Goal: Task Accomplishment & Management: Use online tool/utility

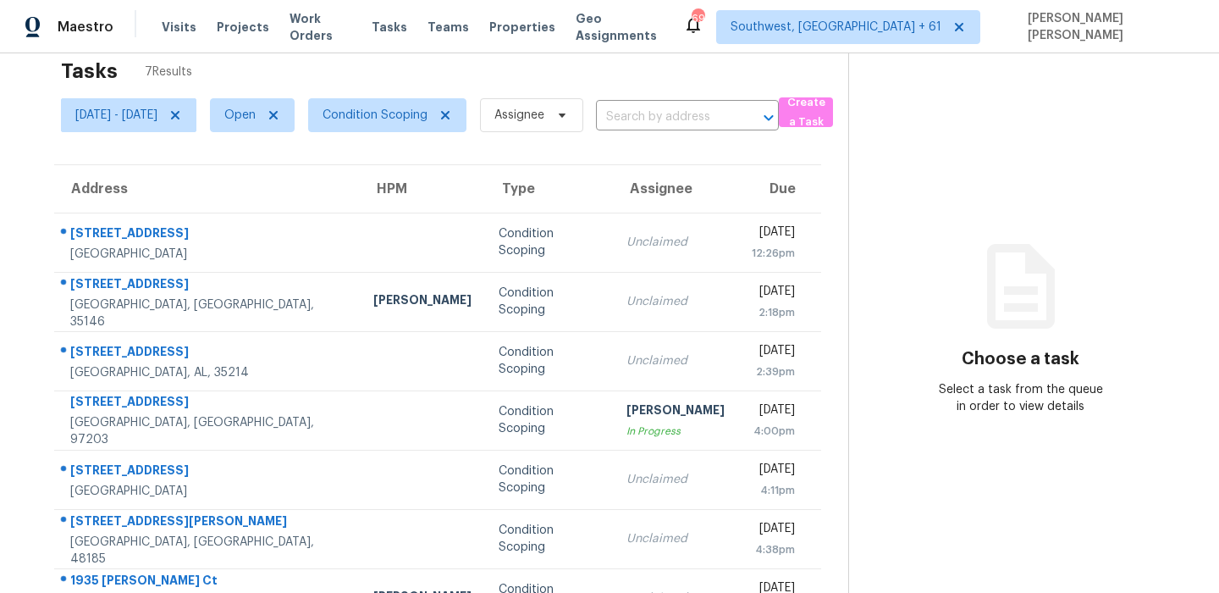
scroll to position [80, 0]
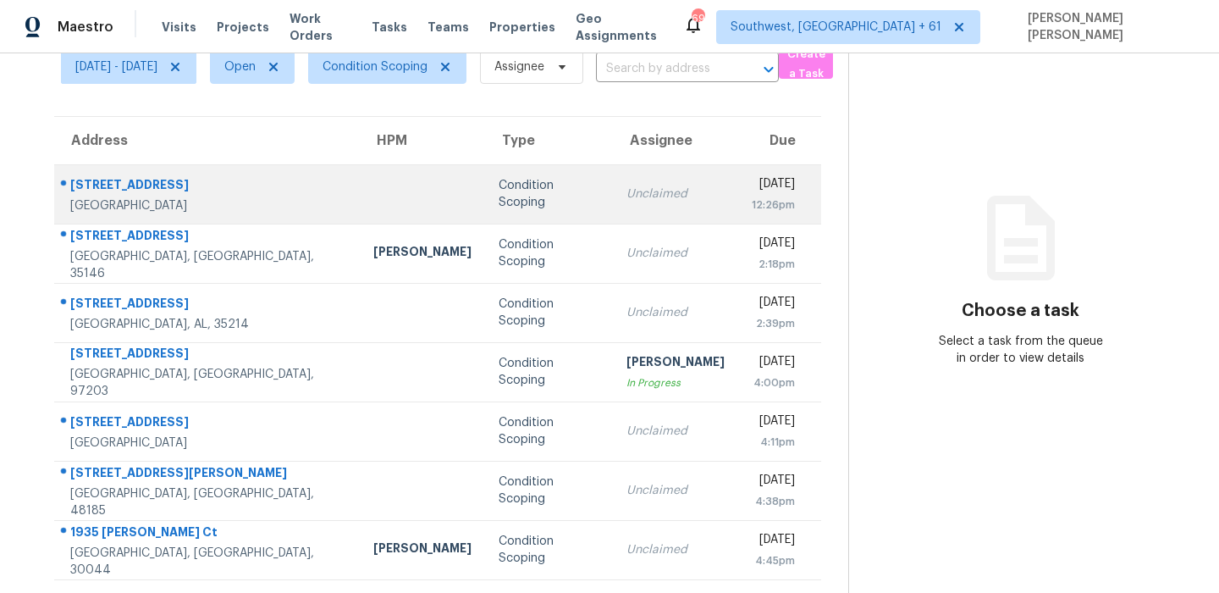
click at [108, 171] on td "[STREET_ADDRESS]" at bounding box center [207, 193] width 306 height 59
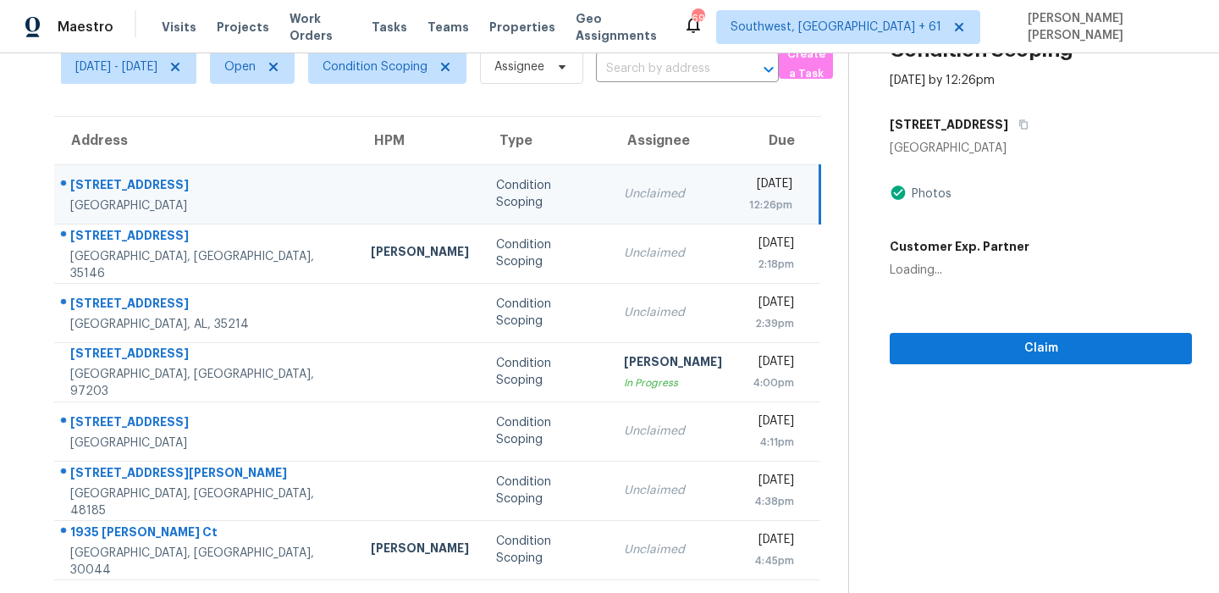
click at [108, 171] on td "[STREET_ADDRESS]" at bounding box center [205, 193] width 303 height 59
copy div "[STREET_ADDRESS]"
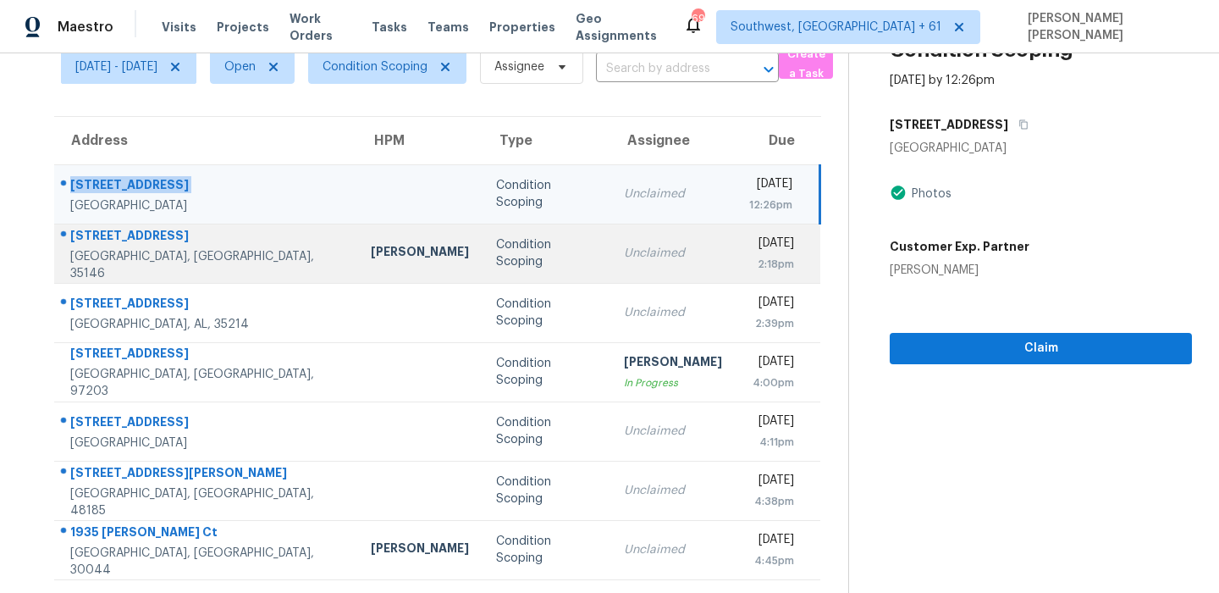
click at [118, 238] on div "[STREET_ADDRESS]" at bounding box center [206, 237] width 273 height 21
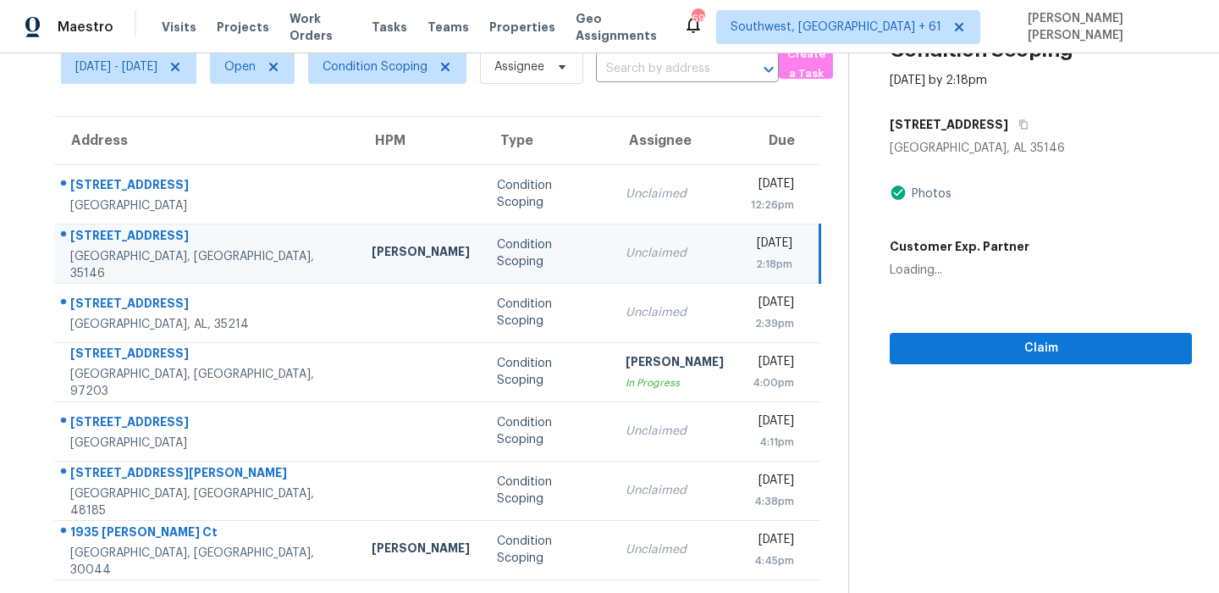
click at [118, 238] on div "[STREET_ADDRESS]" at bounding box center [207, 237] width 274 height 21
copy div "[STREET_ADDRESS]"
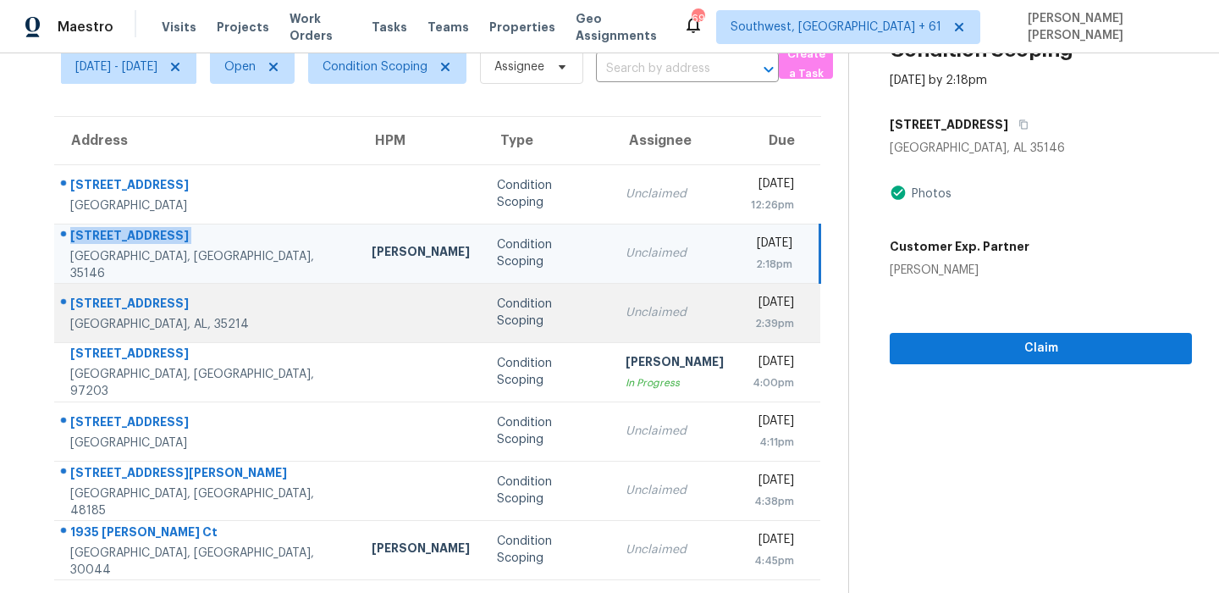
click at [163, 301] on div "[STREET_ADDRESS]" at bounding box center [207, 305] width 274 height 21
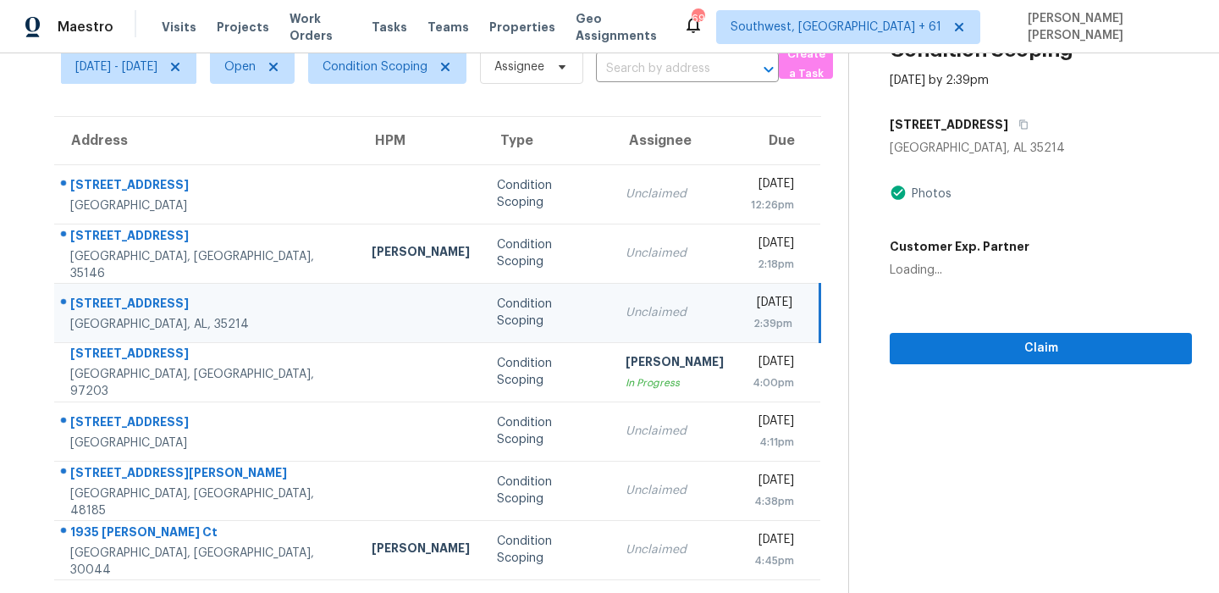
click at [163, 301] on div "[STREET_ADDRESS]" at bounding box center [207, 305] width 274 height 21
copy div "[STREET_ADDRESS]"
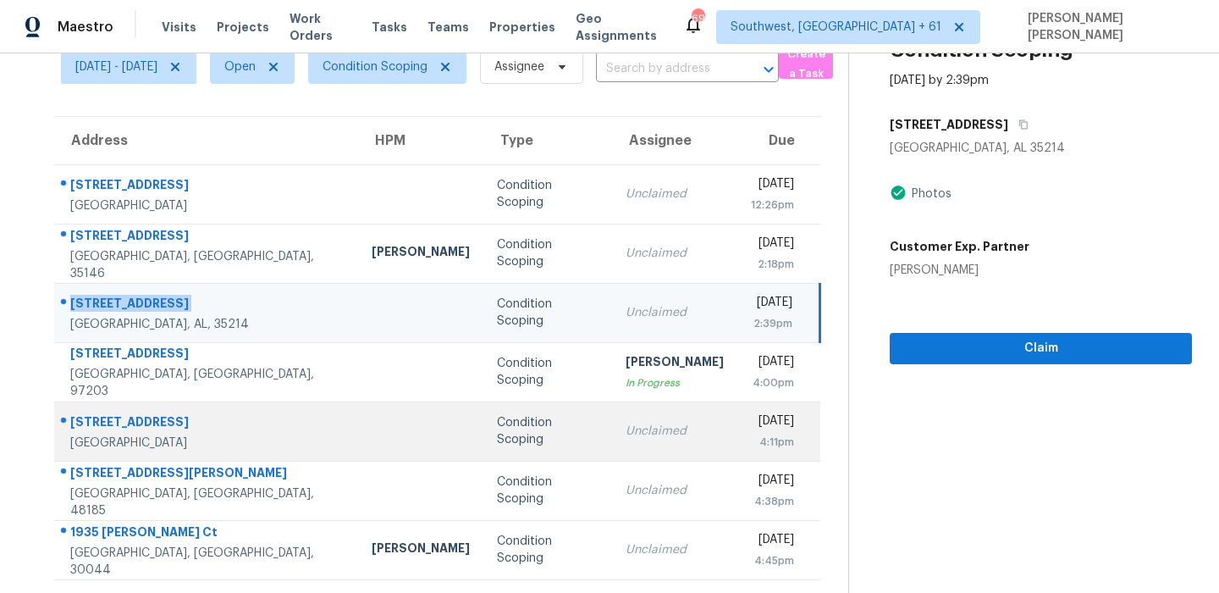
click at [122, 422] on div "[STREET_ADDRESS]" at bounding box center [207, 423] width 274 height 21
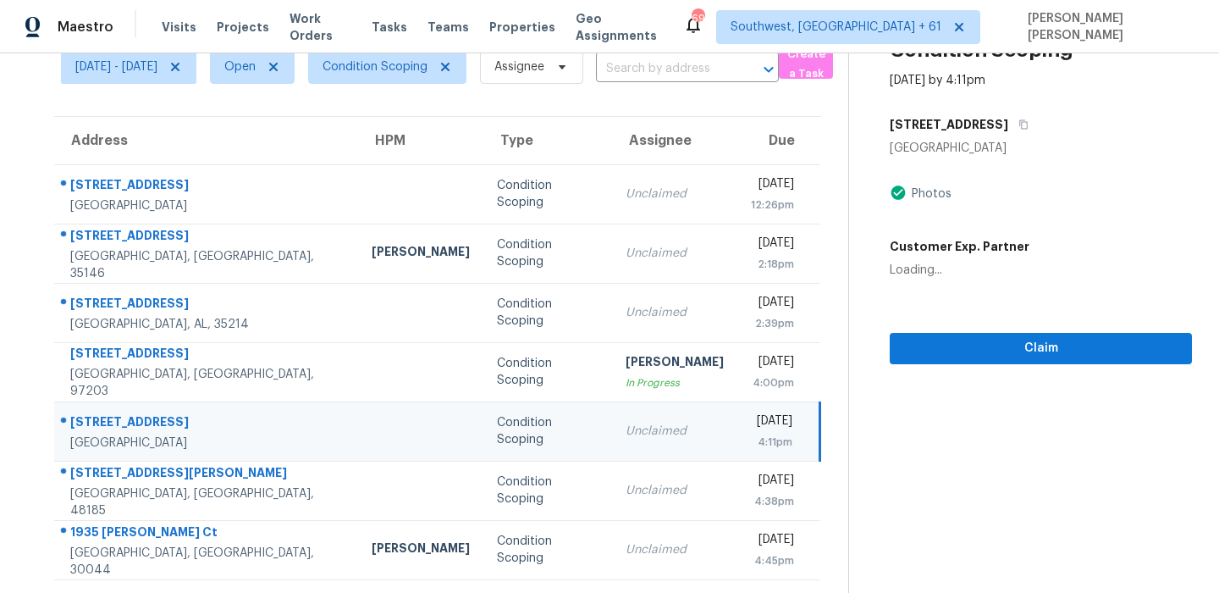
click at [122, 422] on div "[STREET_ADDRESS]" at bounding box center [207, 423] width 274 height 21
copy div "[STREET_ADDRESS]"
click at [1025, 125] on icon "button" at bounding box center [1024, 124] width 10 height 10
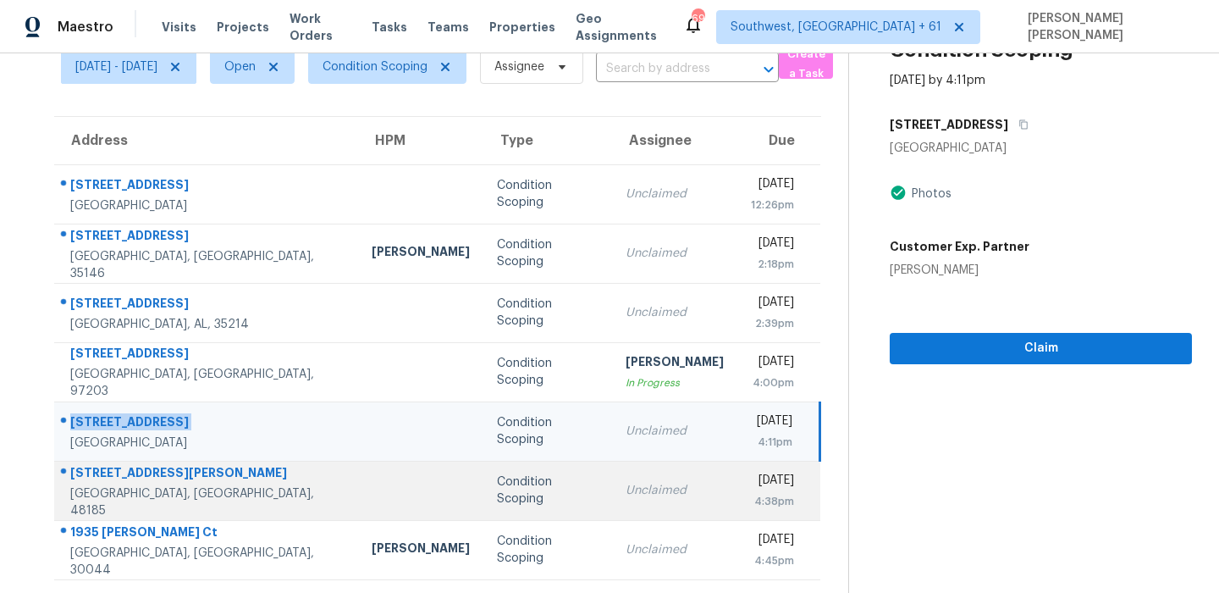
click at [144, 478] on div "[STREET_ADDRESS][PERSON_NAME]" at bounding box center [207, 474] width 274 height 21
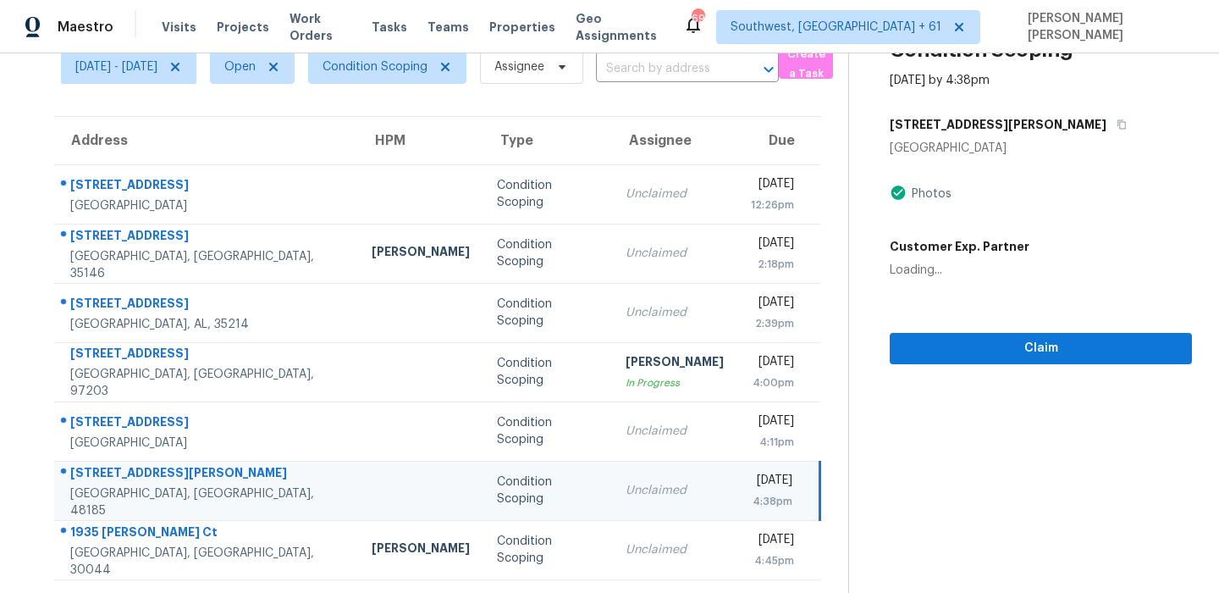
click at [144, 478] on div "[STREET_ADDRESS][PERSON_NAME]" at bounding box center [207, 474] width 274 height 21
copy div "[STREET_ADDRESS][PERSON_NAME]"
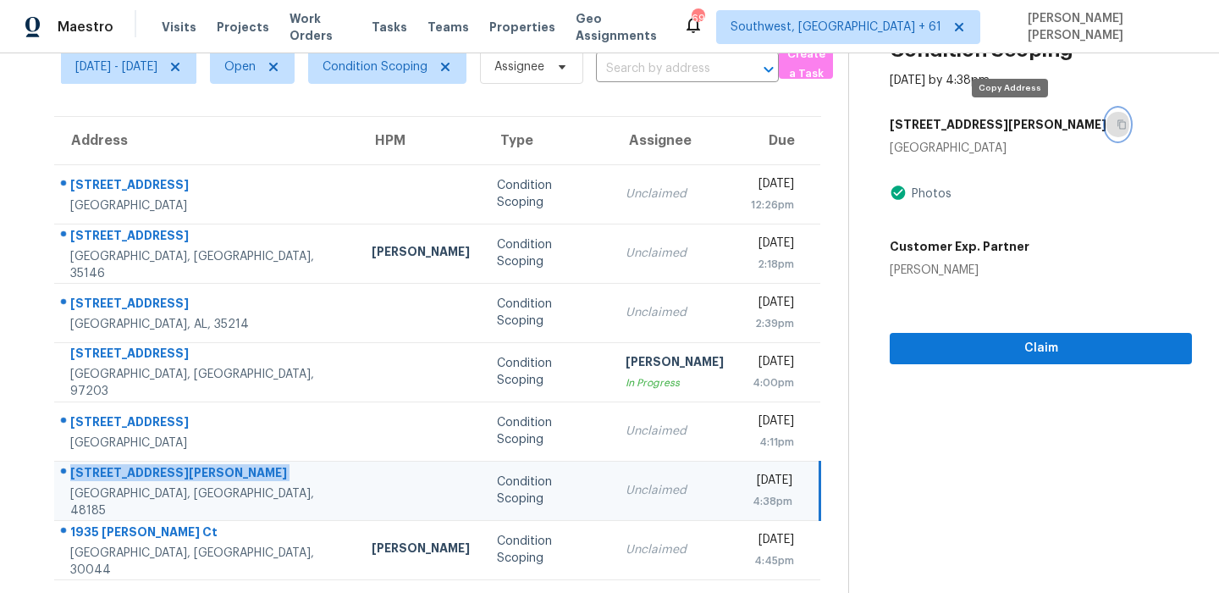
click at [1117, 119] on icon "button" at bounding box center [1122, 124] width 10 height 10
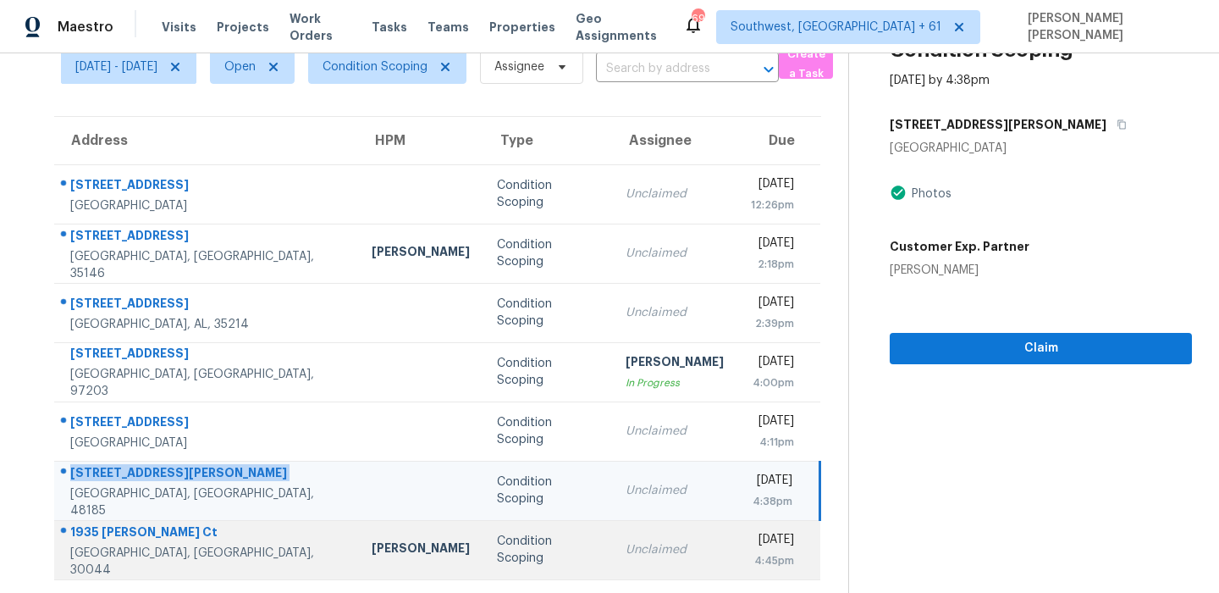
click at [119, 537] on div "1935 [PERSON_NAME] Ct" at bounding box center [207, 533] width 274 height 21
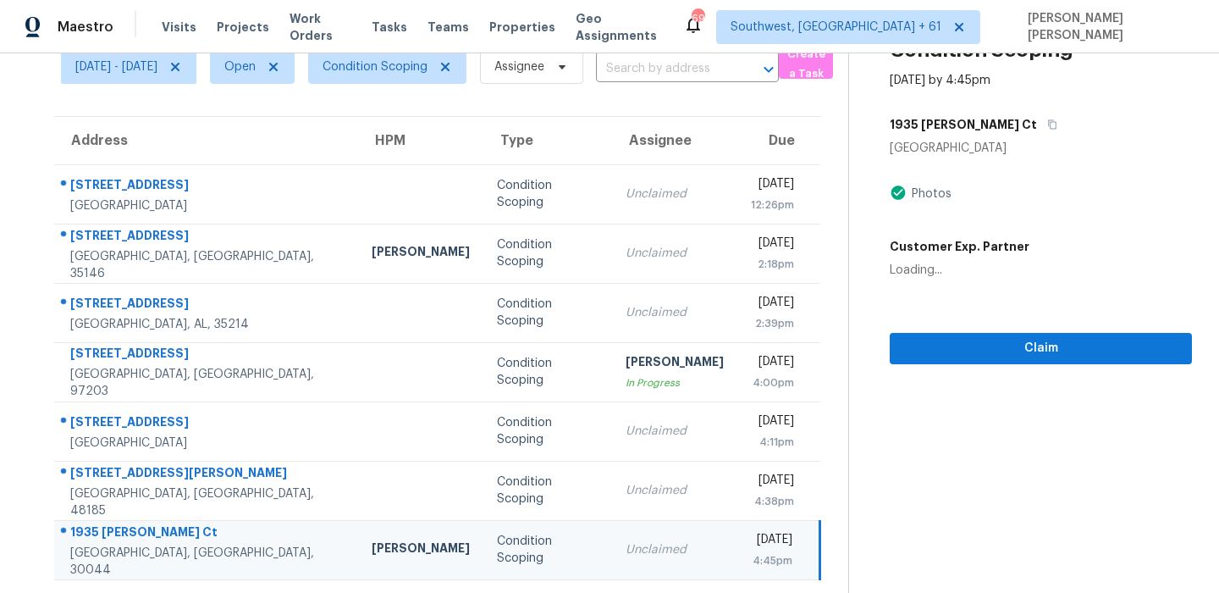
click at [119, 537] on div "1935 [PERSON_NAME] Ct" at bounding box center [207, 533] width 274 height 21
copy div "1935 [PERSON_NAME] Ct"
click at [1047, 125] on icon "button" at bounding box center [1052, 124] width 10 height 10
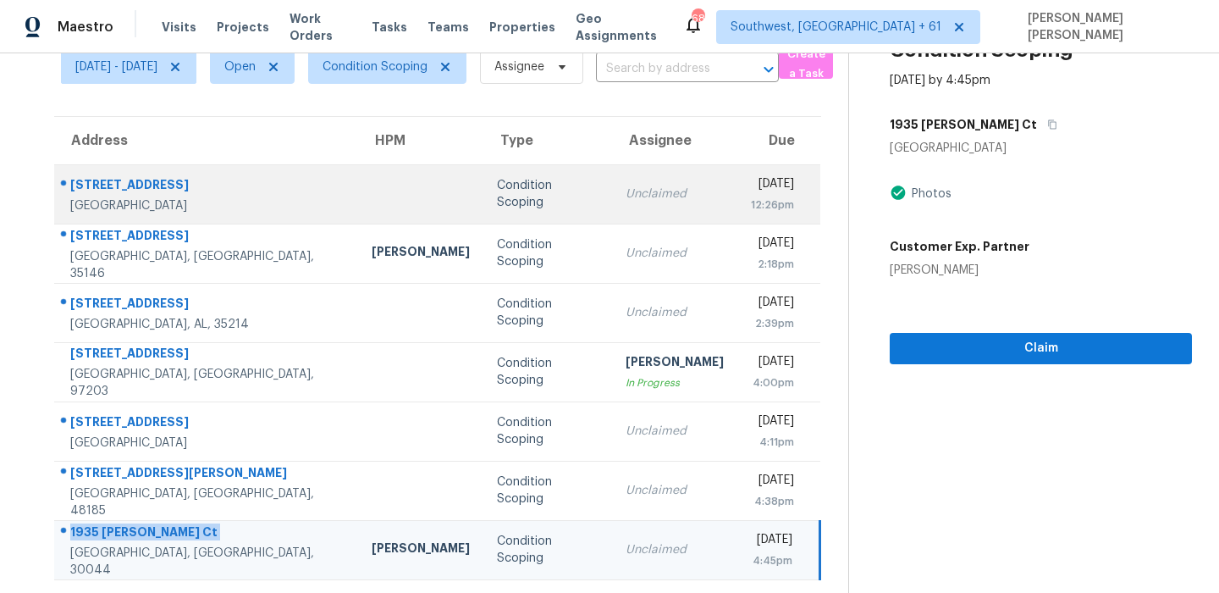
click at [127, 192] on div "[STREET_ADDRESS]" at bounding box center [207, 186] width 274 height 21
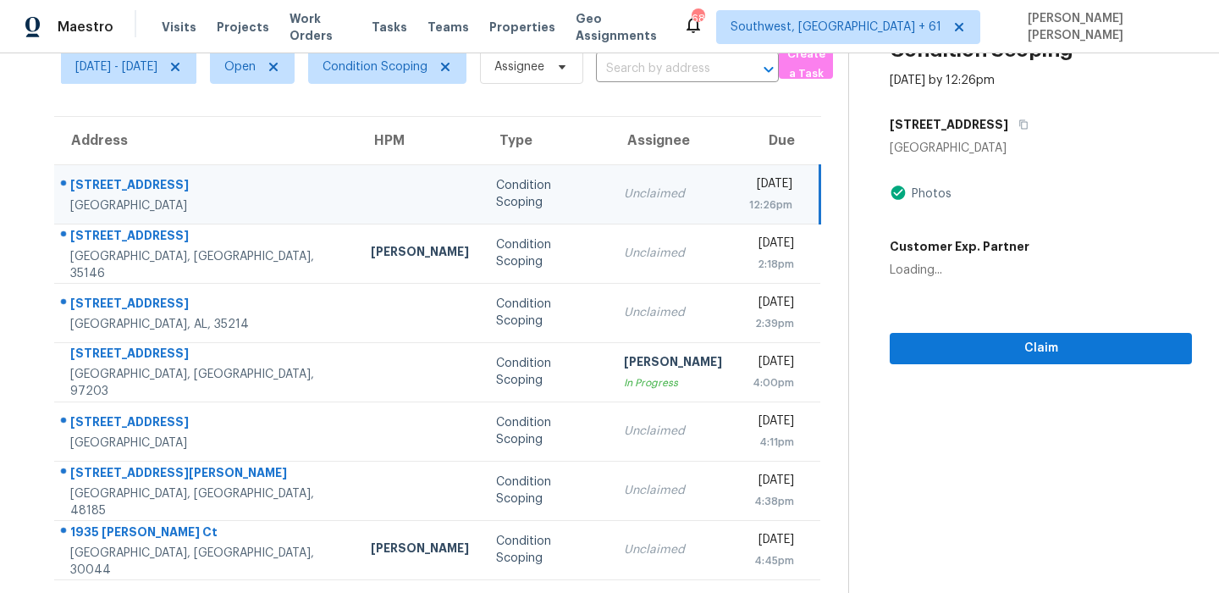
click at [127, 192] on div "[STREET_ADDRESS]" at bounding box center [206, 186] width 273 height 21
copy div "[STREET_ADDRESS]"
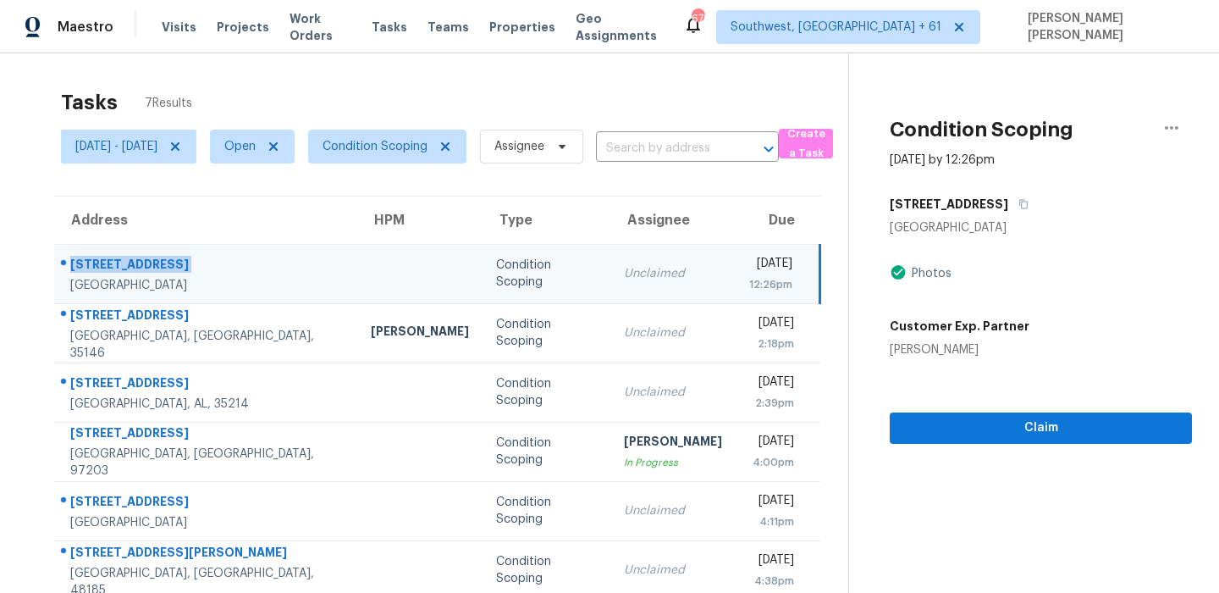
click at [640, 72] on div "Tasks 7 Results [DATE] - [DATE] Open Condition Scoping Assignee ​ Create a Task…" at bounding box center [609, 363] width 1219 height 620
click at [400, 176] on section "Tasks 7 Results [DATE] - [DATE] Open Condition Scoping Assignee ​ Create a Task…" at bounding box center [437, 376] width 821 height 593
click at [410, 156] on span "Condition Scoping" at bounding box center [387, 147] width 158 height 34
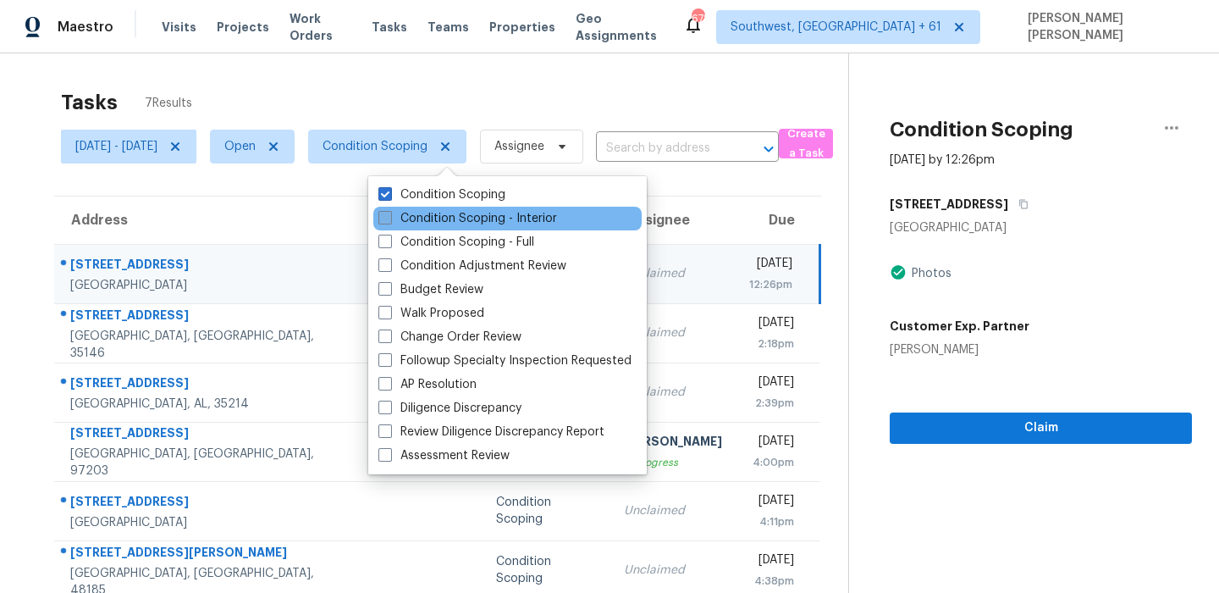
click at [413, 226] on label "Condition Scoping - Interior" at bounding box center [467, 218] width 179 height 17
click at [389, 221] on input "Condition Scoping - Interior" at bounding box center [383, 215] width 11 height 11
checkbox input "true"
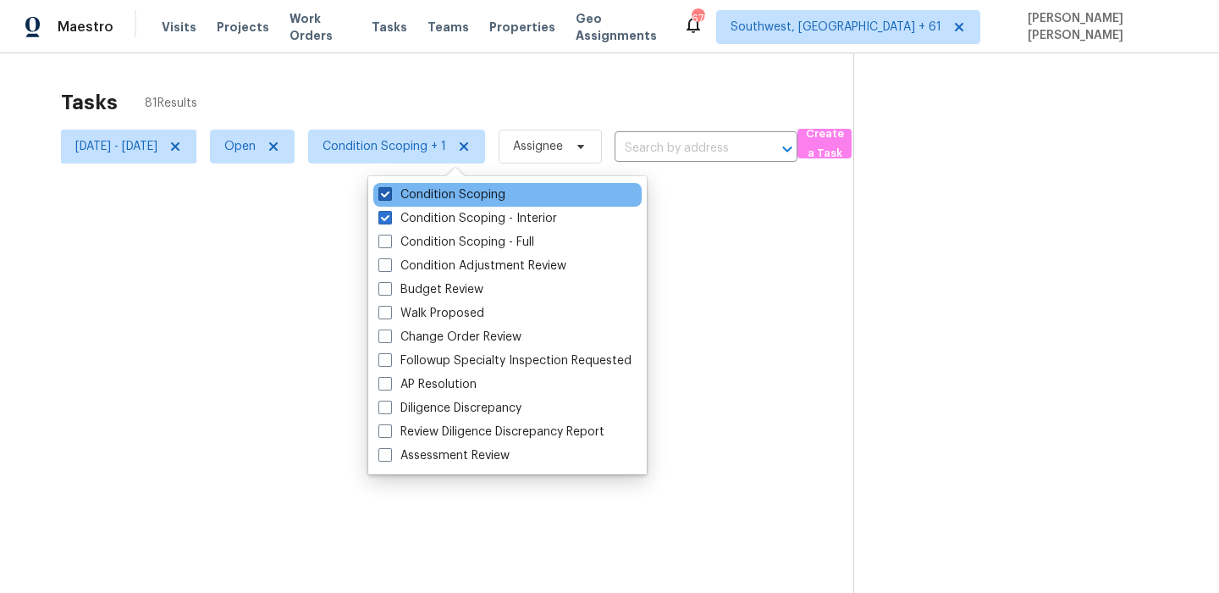
click at [422, 196] on label "Condition Scoping" at bounding box center [441, 194] width 127 height 17
click at [389, 196] on input "Condition Scoping" at bounding box center [383, 191] width 11 height 11
checkbox input "false"
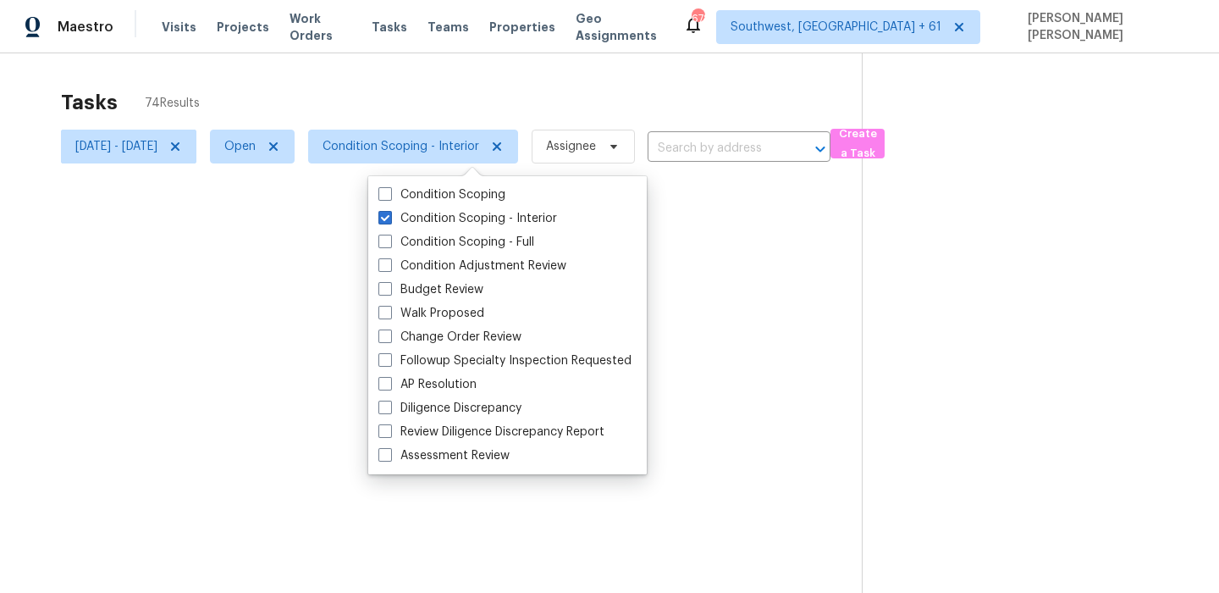
click at [451, 118] on div at bounding box center [609, 296] width 1219 height 593
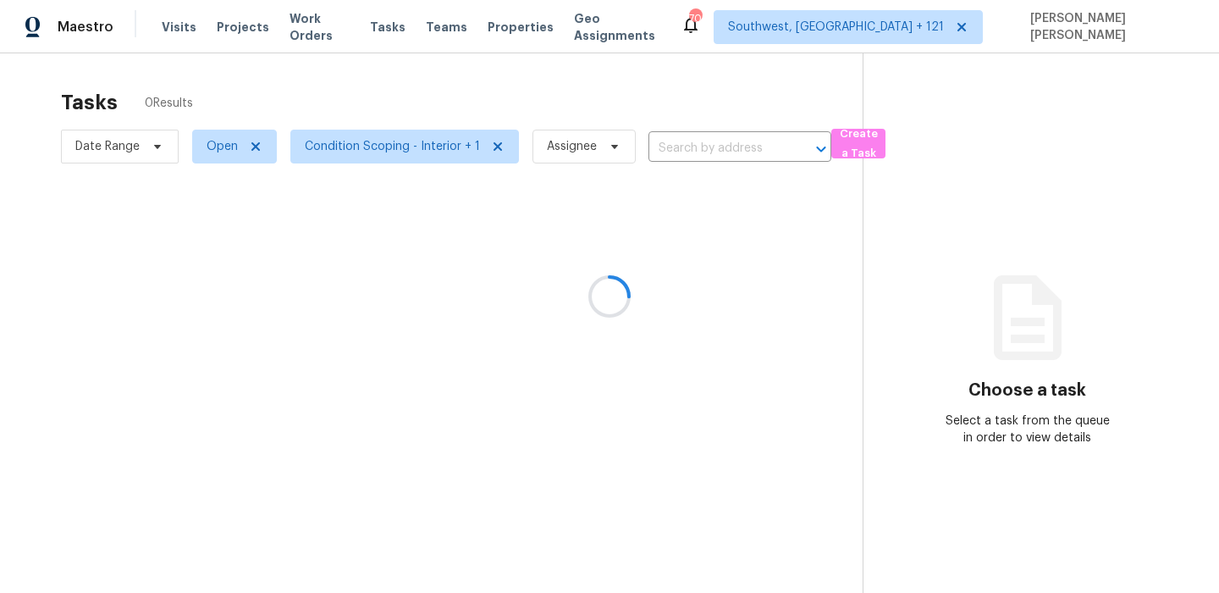
click at [331, 86] on div at bounding box center [609, 296] width 1219 height 593
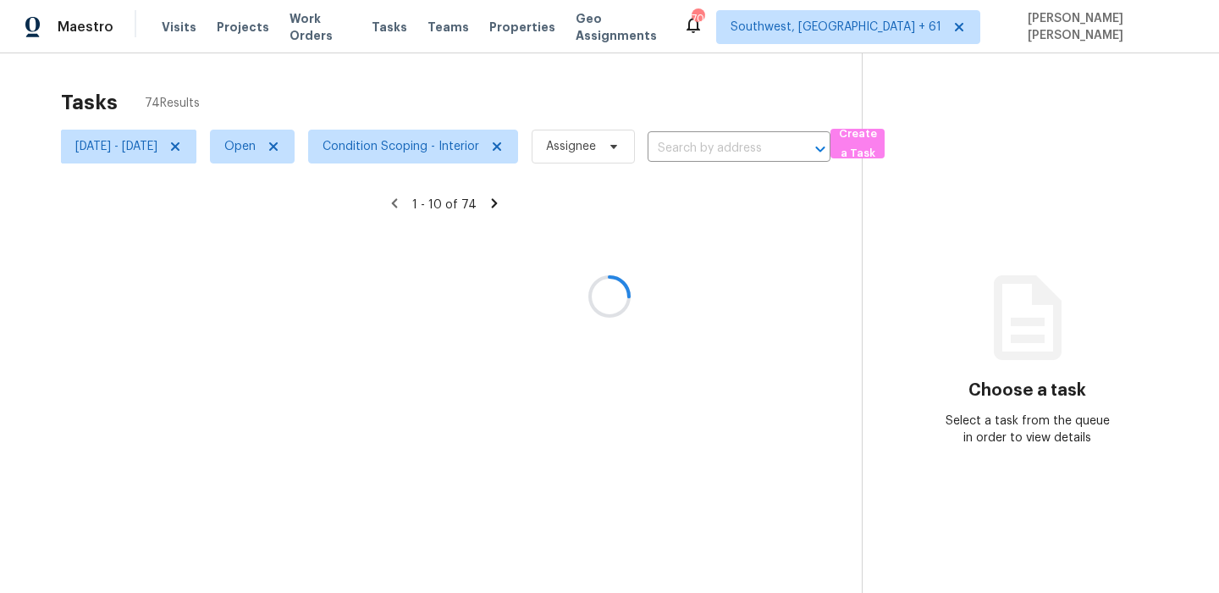
click at [570, 94] on div at bounding box center [609, 296] width 1219 height 593
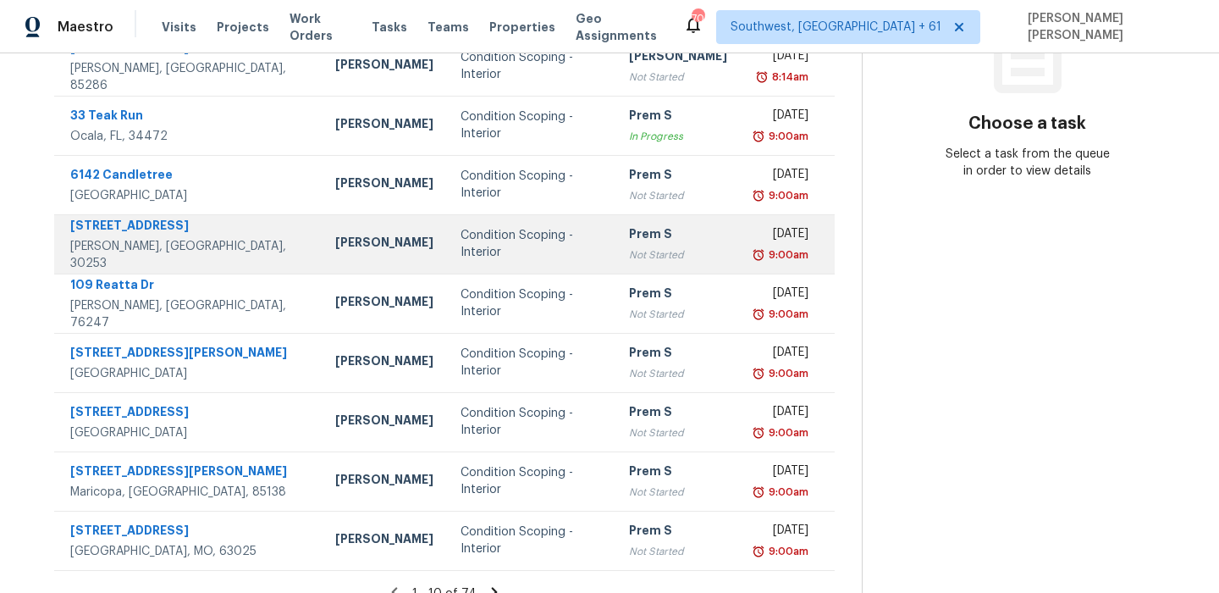
scroll to position [289, 0]
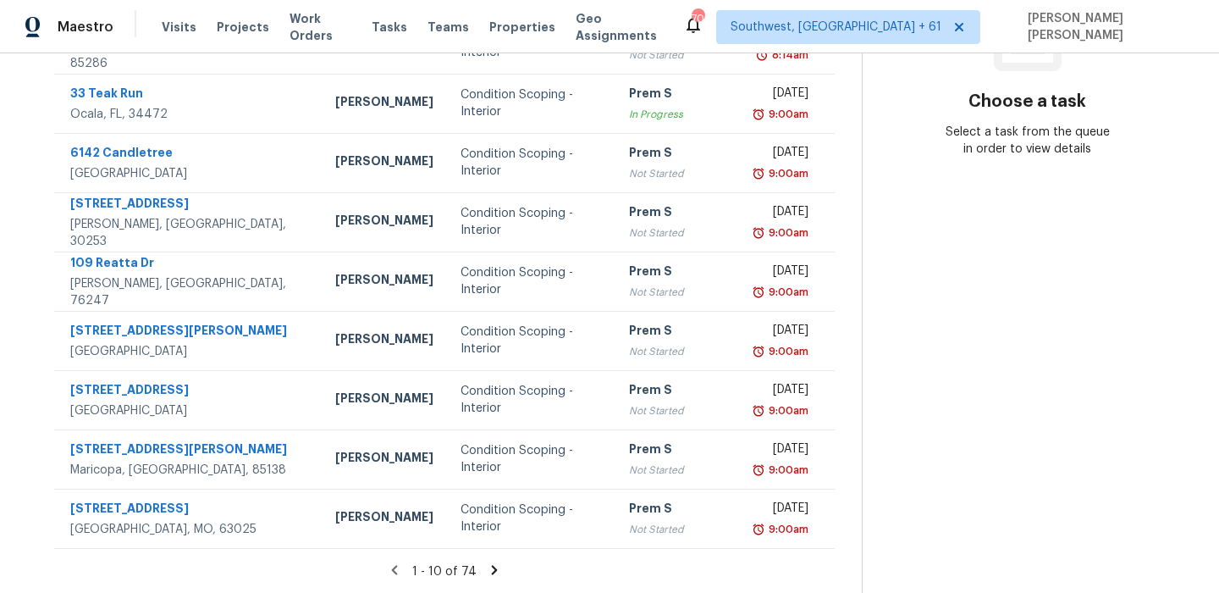
click at [498, 570] on icon at bounding box center [495, 569] width 6 height 9
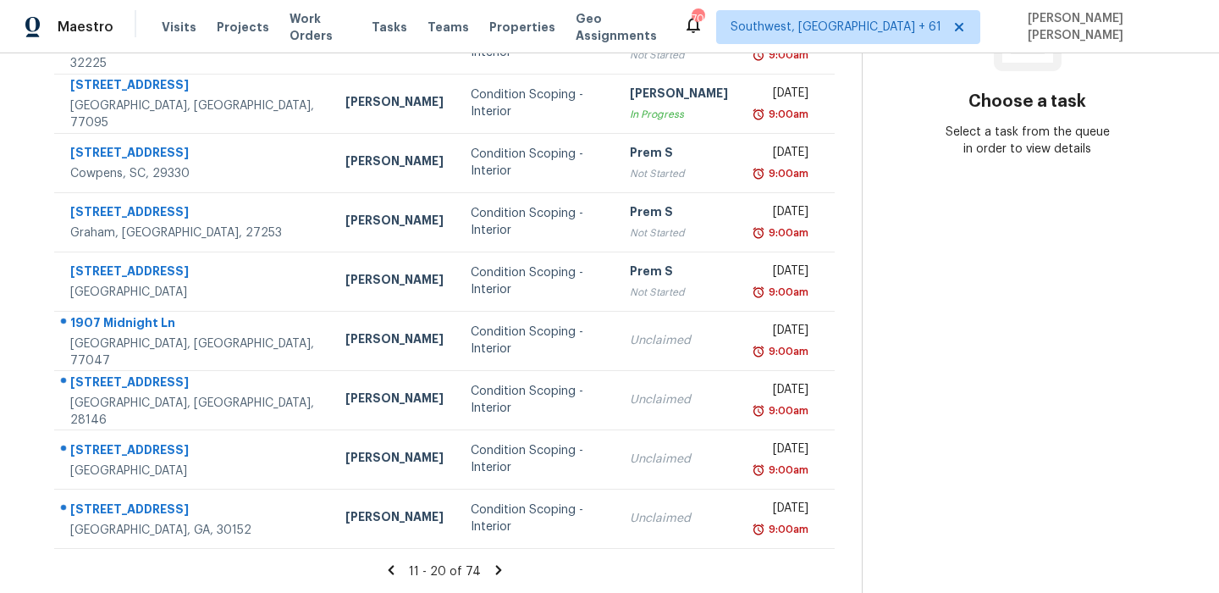
click at [497, 566] on icon at bounding box center [498, 569] width 15 height 15
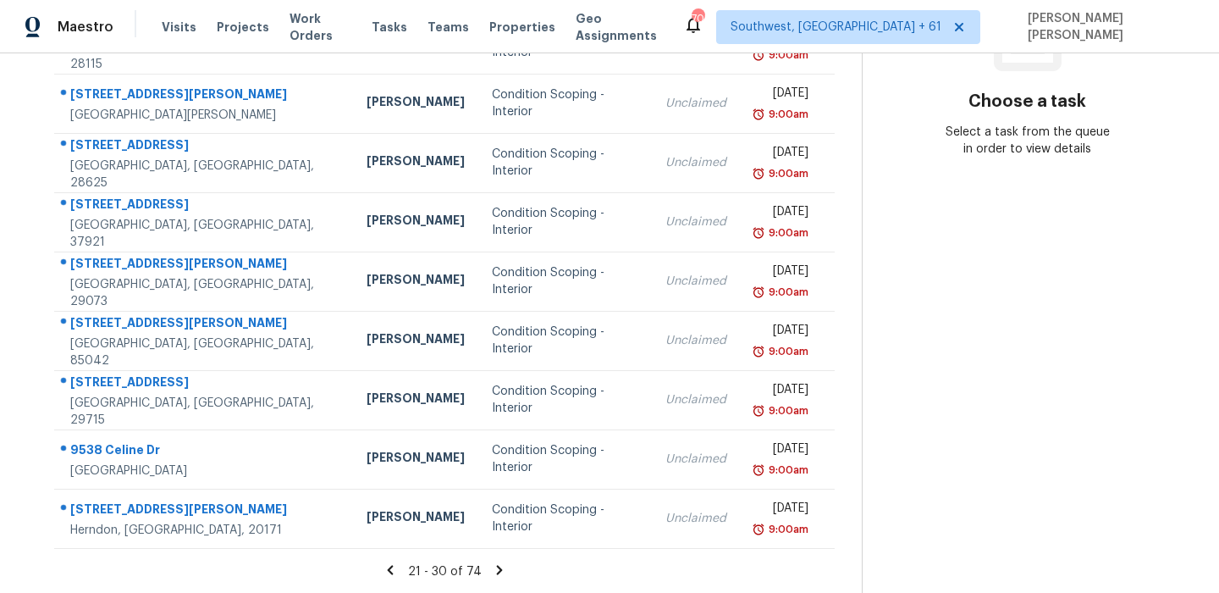
click at [502, 566] on icon at bounding box center [499, 569] width 6 height 9
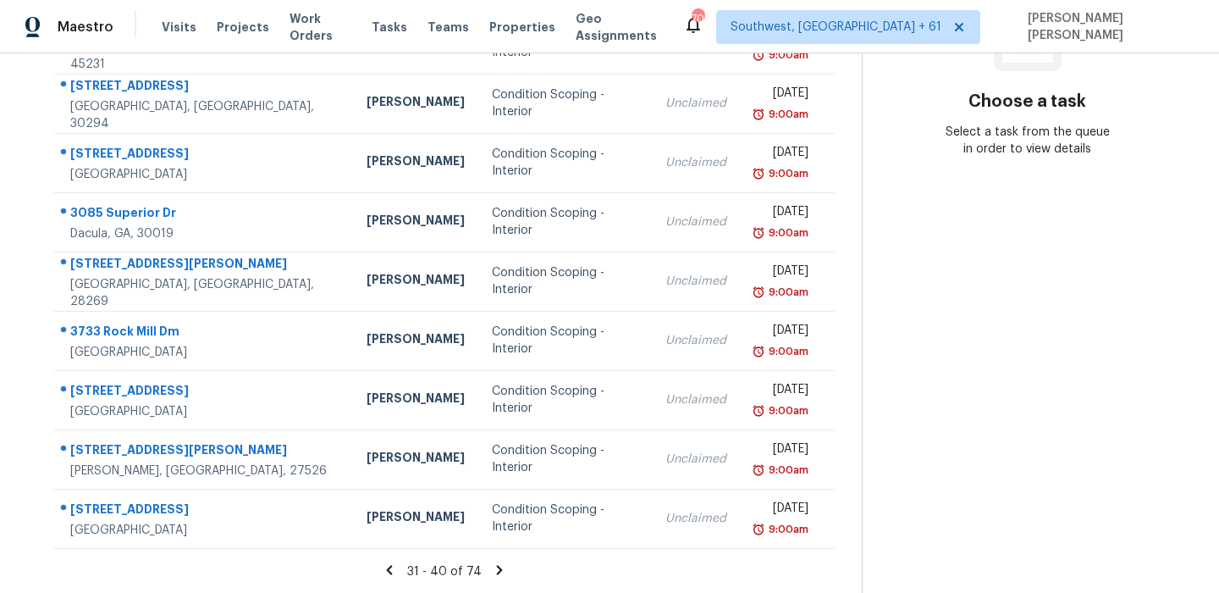
click at [397, 575] on icon at bounding box center [389, 569] width 15 height 15
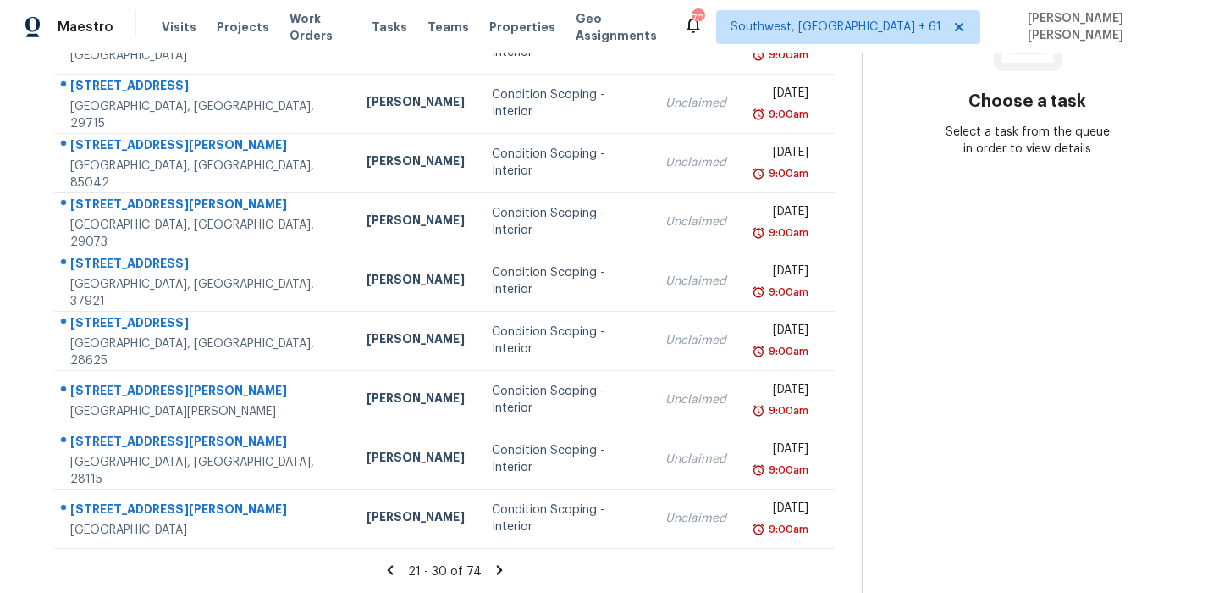
click at [398, 575] on icon at bounding box center [390, 569] width 15 height 15
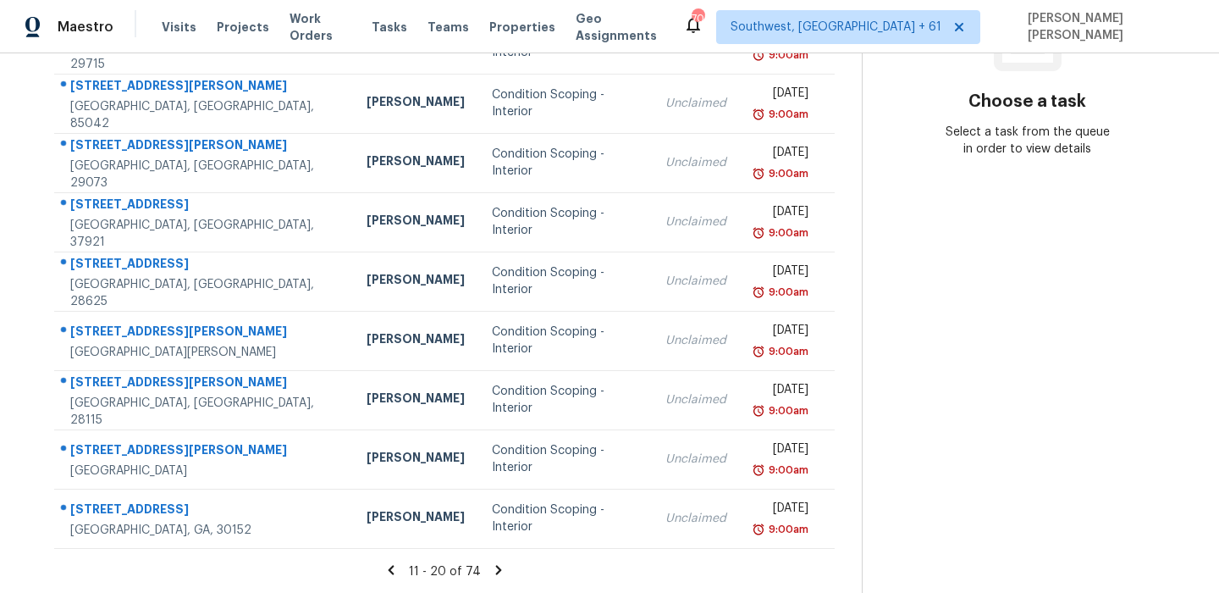
click at [399, 575] on icon at bounding box center [391, 569] width 15 height 15
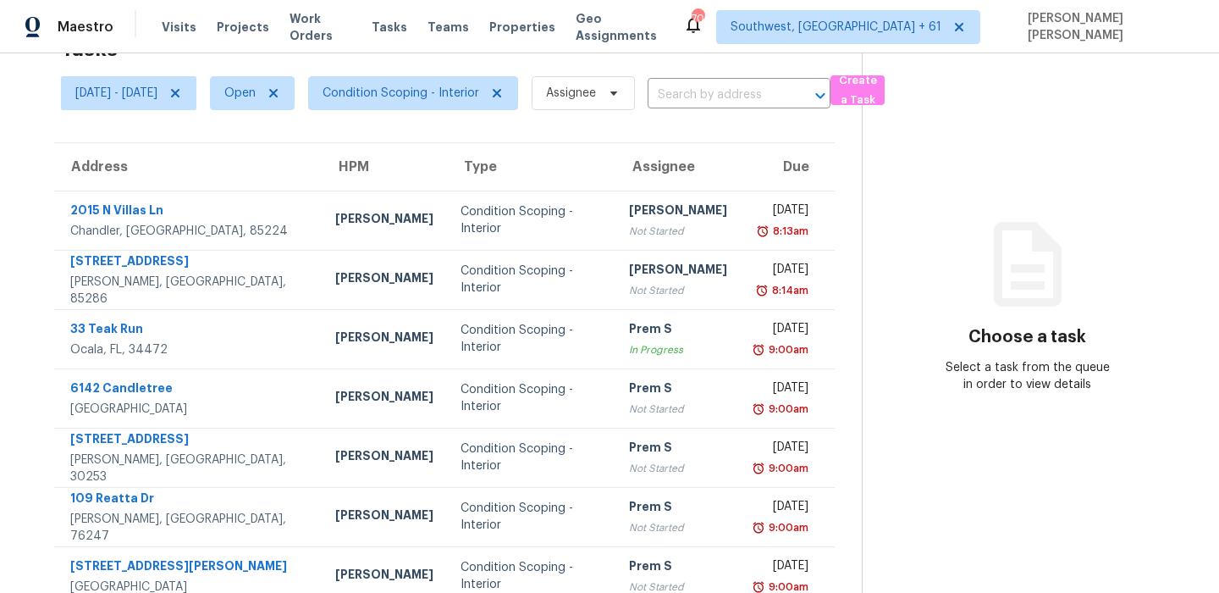
scroll to position [289, 0]
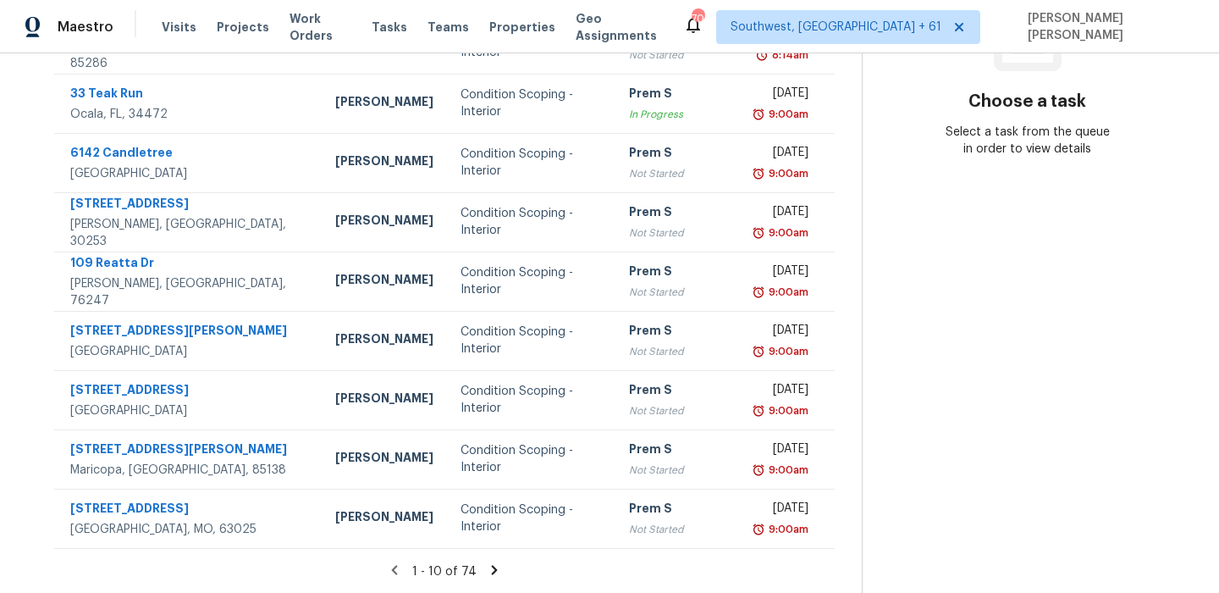
click at [401, 571] on icon at bounding box center [394, 569] width 15 height 15
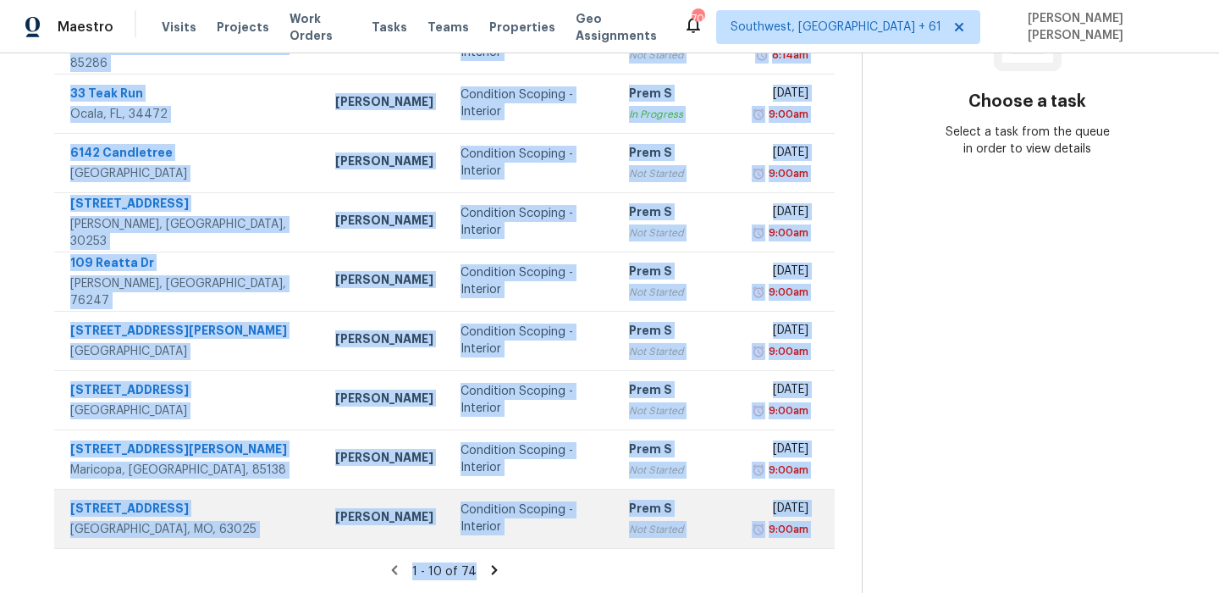
drag, startPoint x: 67, startPoint y: 254, endPoint x: 843, endPoint y: 514, distance: 818.7
click at [835, 514] on tbody "2015 N Villas Ln Chandler, AZ, 85224 Austin Hatch Condition Scoping - Interior …" at bounding box center [444, 251] width 781 height 593
copy tbody "2015 N Villas Ln Chandler, AZ, 85224 Austin Hatch Condition Scoping - Interior …"
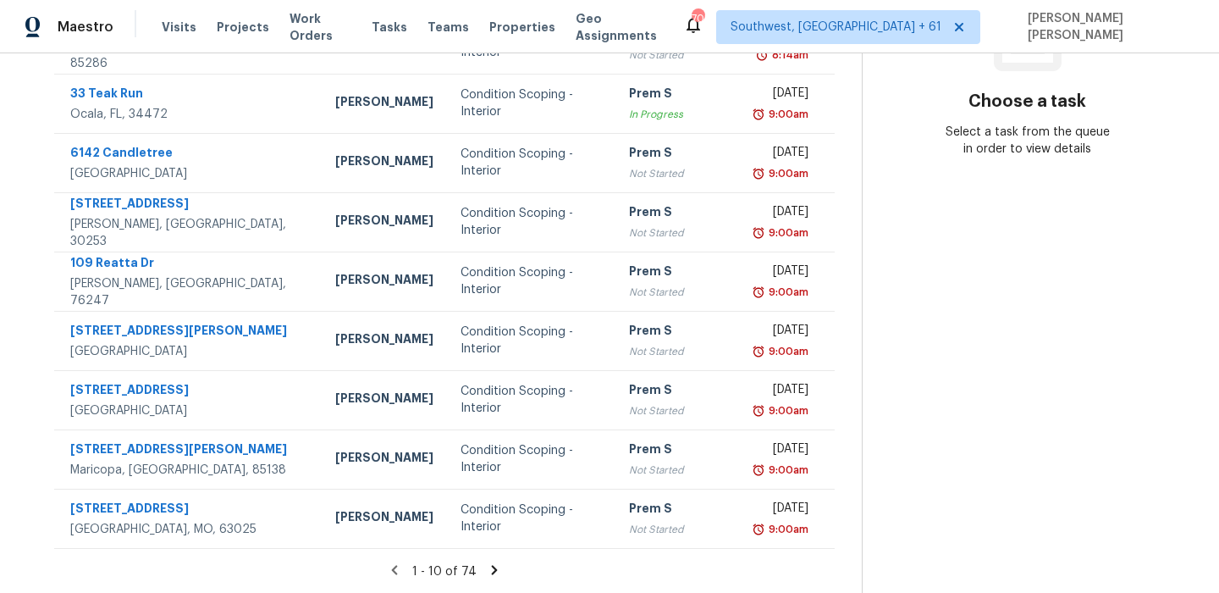
click at [502, 568] on icon at bounding box center [494, 569] width 15 height 15
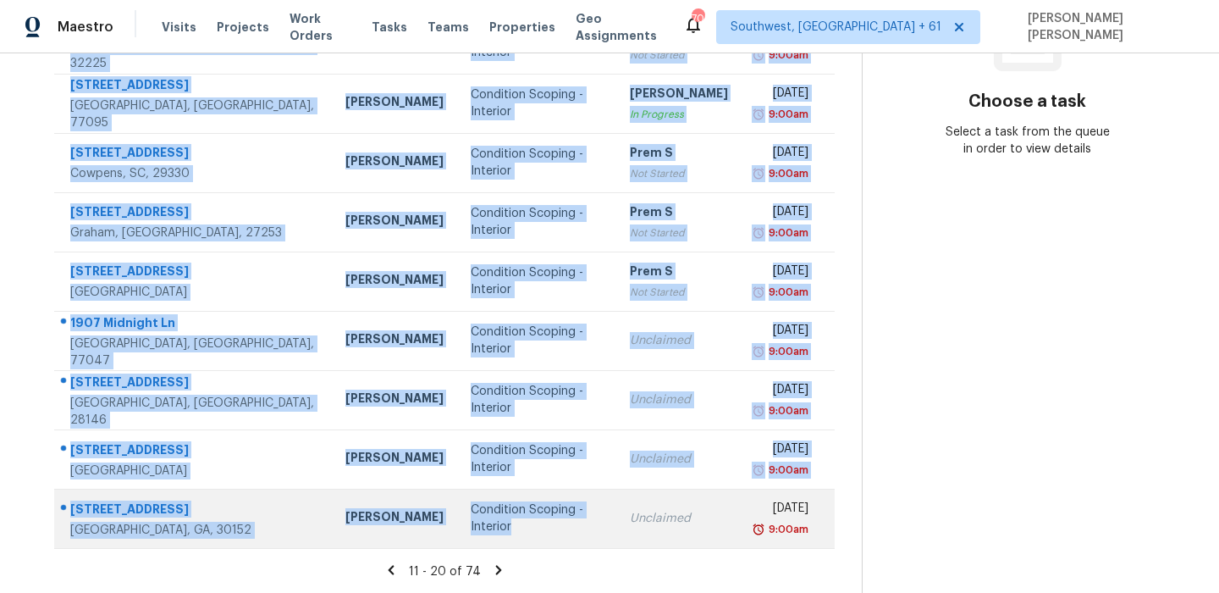
drag, startPoint x: 66, startPoint y: 178, endPoint x: 575, endPoint y: 527, distance: 616.9
click at [575, 527] on tbody "237 S Trenton Mesa, AZ, 85208 Scott Nicol Condition Scoping - Interior Prem S N…" at bounding box center [444, 251] width 781 height 593
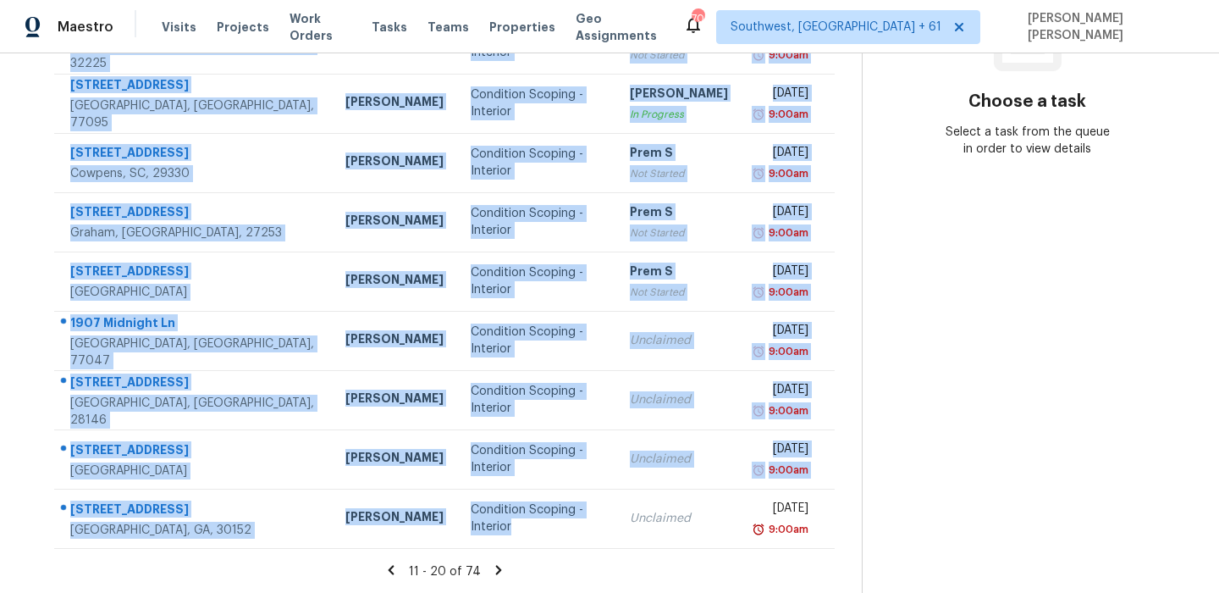
copy tbody "237 S Trenton Mesa, AZ, 85208 Scott Nicol Condition Scoping - Interior Prem S N…"
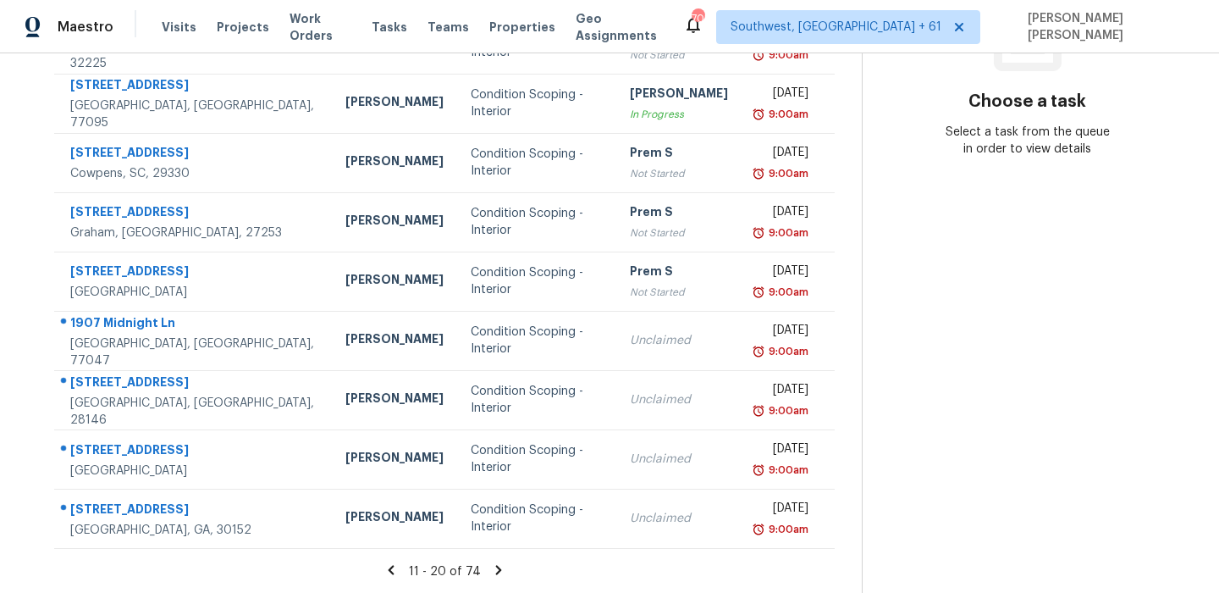
click at [501, 566] on icon at bounding box center [498, 569] width 6 height 9
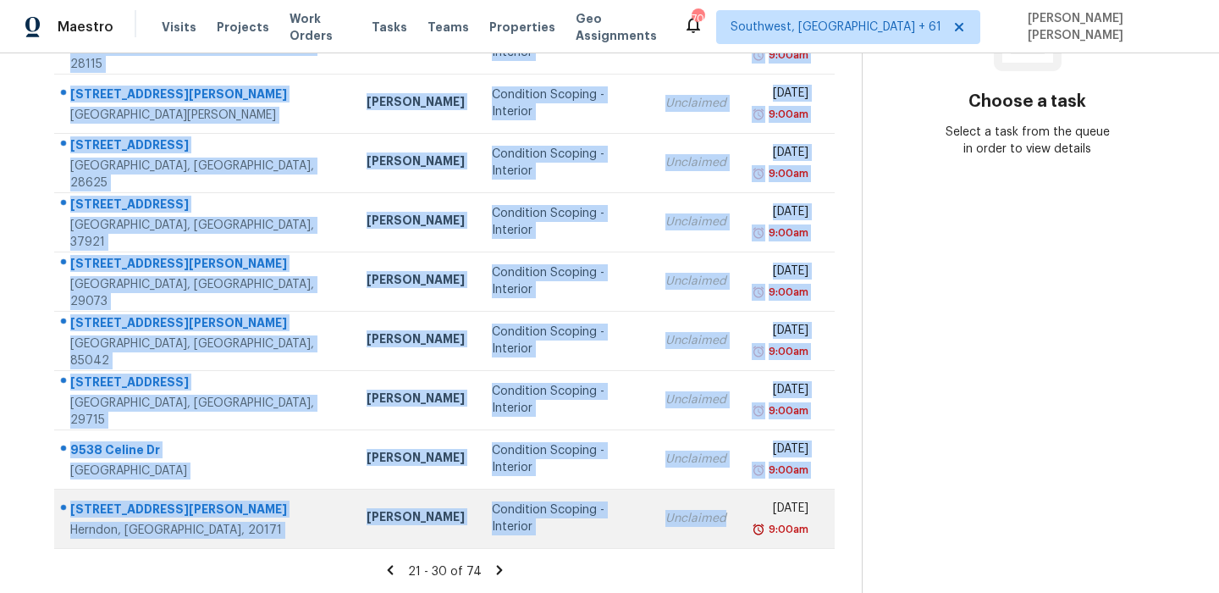
drag, startPoint x: 70, startPoint y: 257, endPoint x: 603, endPoint y: 530, distance: 598.3
click at [603, 530] on tbody "2325 Yeager St Fort Worth, TX, 76112 Todd Jorgenson Condition Scoping - Interio…" at bounding box center [444, 251] width 781 height 593
copy tbody "2325 Yeager St Fort Worth, TX, 76112 Todd Jorgenson Condition Scoping - Interio…"
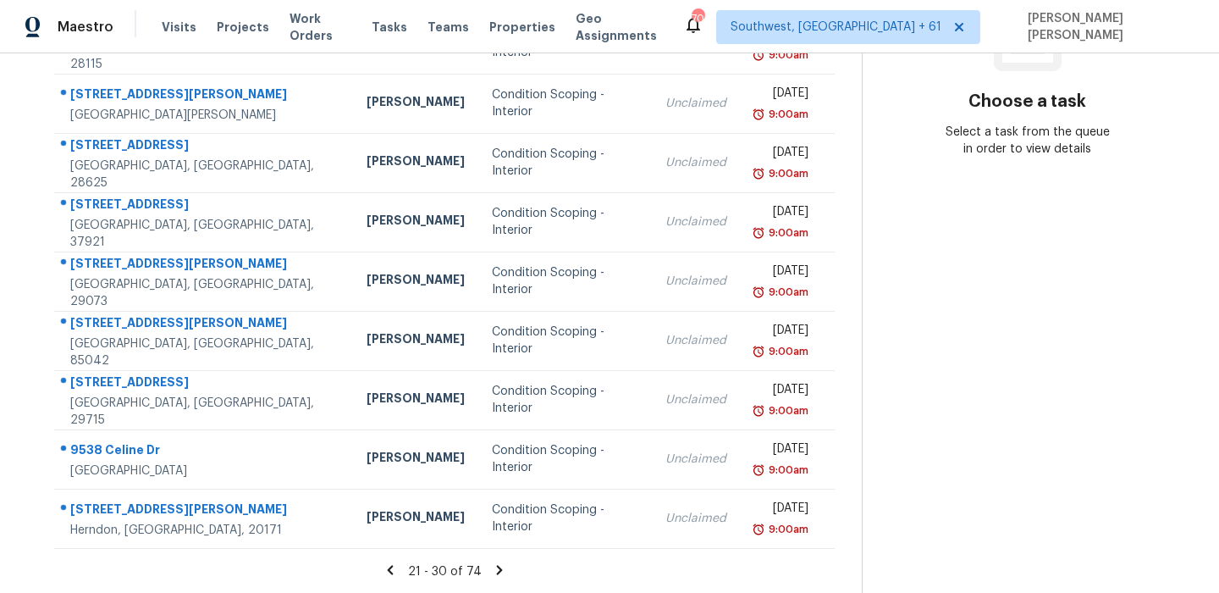
click at [502, 575] on icon at bounding box center [499, 569] width 15 height 15
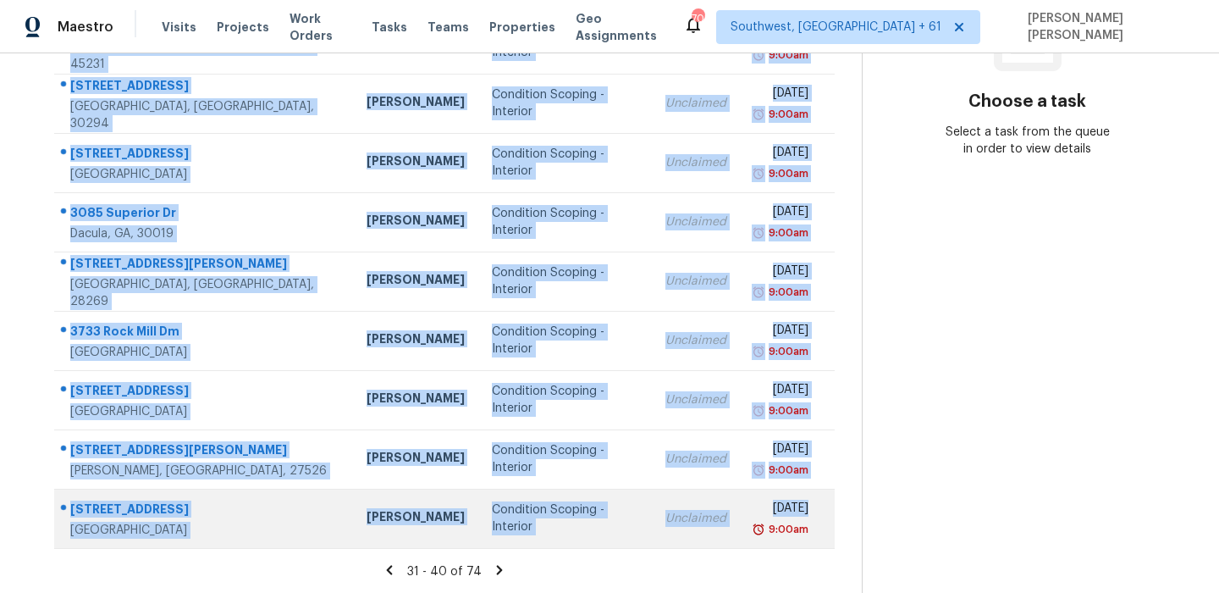
drag, startPoint x: 69, startPoint y: 248, endPoint x: 714, endPoint y: 533, distance: 705.4
click at [715, 533] on tbody "29250 Pinto Dr Warren, MI, 48093 Diana Brink Condition Scoping - Interior Uncla…" at bounding box center [444, 251] width 781 height 593
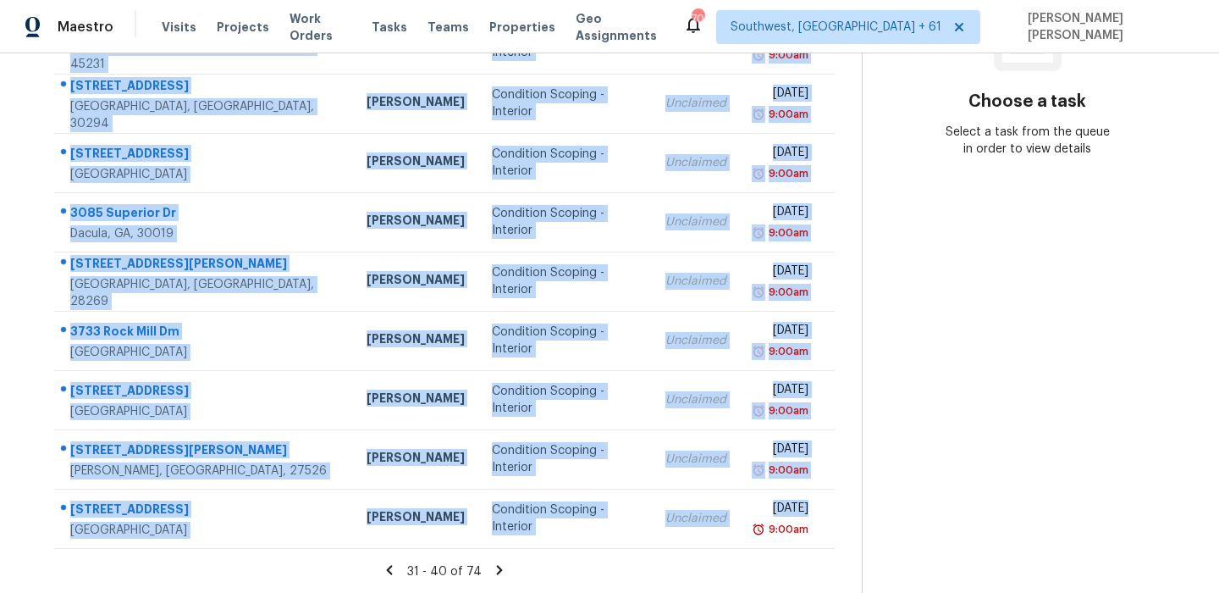
copy tbody "29250 Pinto Dr Warren, MI, 48093 Diana Brink Condition Scoping - Interior Uncla…"
click at [507, 570] on icon at bounding box center [499, 569] width 15 height 15
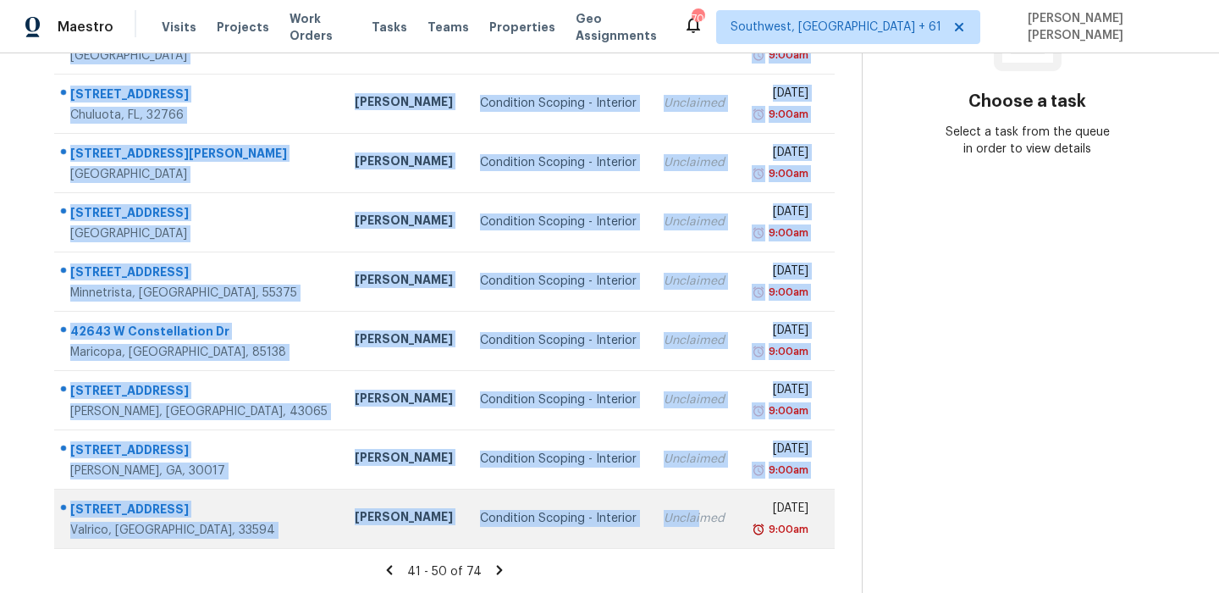
drag, startPoint x: 69, startPoint y: 257, endPoint x: 653, endPoint y: 521, distance: 641.1
click at [653, 521] on tbody "7526 Stallion Trail Dr Humble, TX, 77338 Tyler Waltz Condition Scoping - Interi…" at bounding box center [444, 251] width 781 height 593
copy tbody "7526 Stallion Trail Dr Humble, TX, 77338 Tyler Waltz Condition Scoping - Interi…"
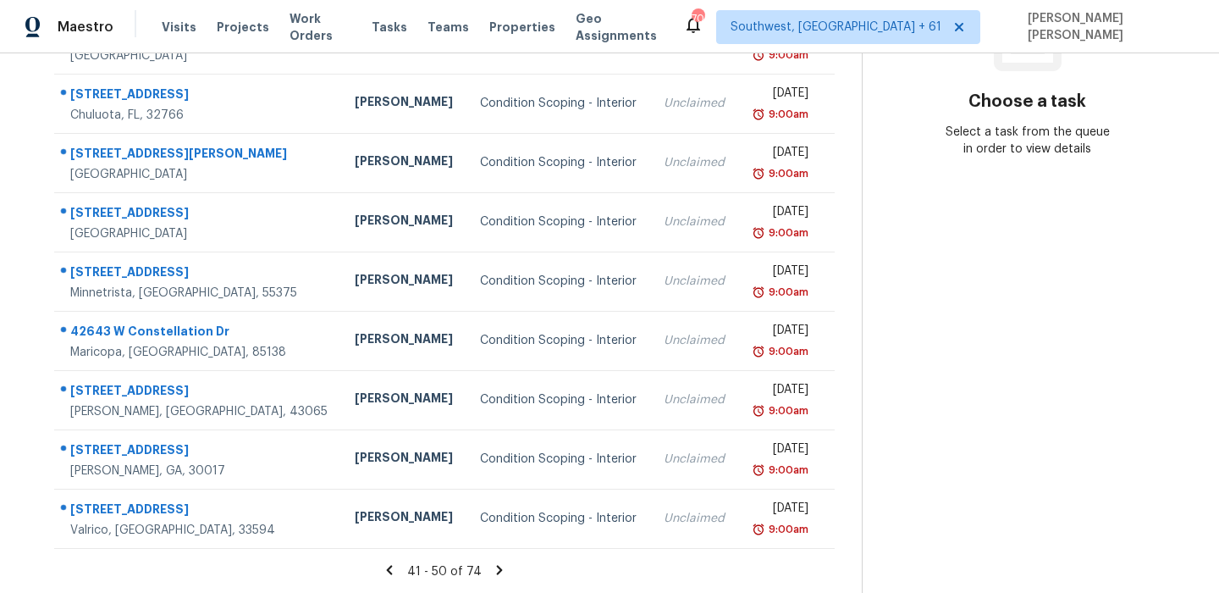
click at [502, 570] on icon at bounding box center [500, 569] width 6 height 9
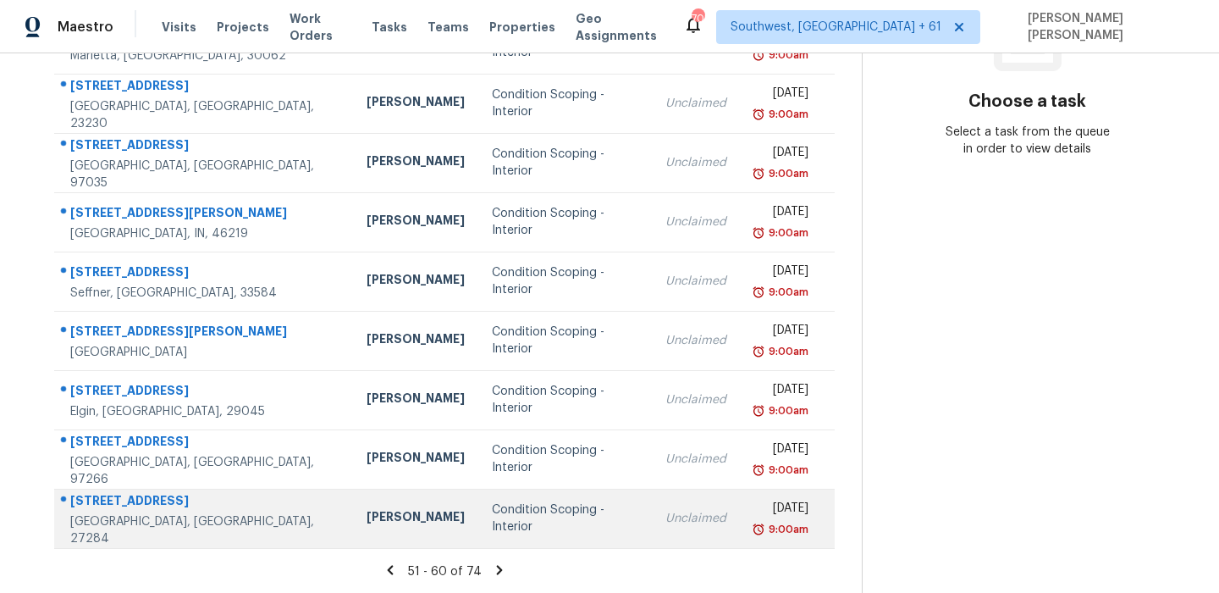
drag, startPoint x: 67, startPoint y: 252, endPoint x: 806, endPoint y: 512, distance: 783.5
click at [806, 512] on tbody "18860 W 159th Ter Olathe, KS, 66062 Joshua Beatty Condition Scoping - Interior …" at bounding box center [444, 251] width 781 height 593
copy tbody "18860 W 159th Ter Olathe, KS, 66062 Joshua Beatty Condition Scoping - Interior …"
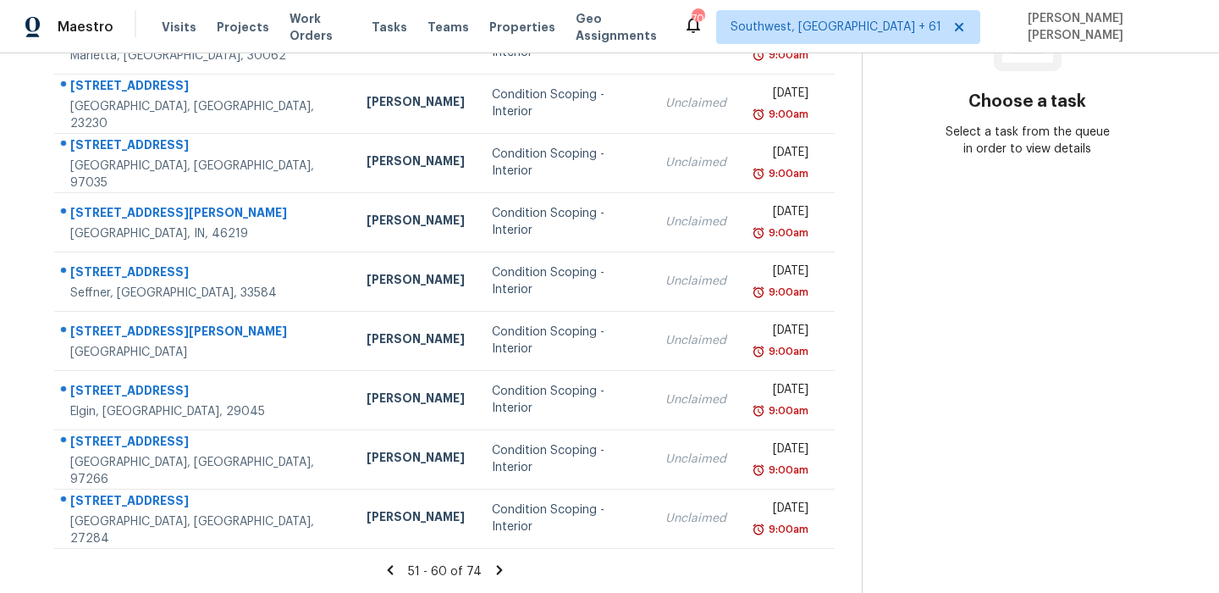
copy tbody "18860 W 159th Ter Olathe, KS, 66062 Joshua Beatty Condition Scoping - Interior …"
click at [502, 566] on icon at bounding box center [499, 569] width 6 height 9
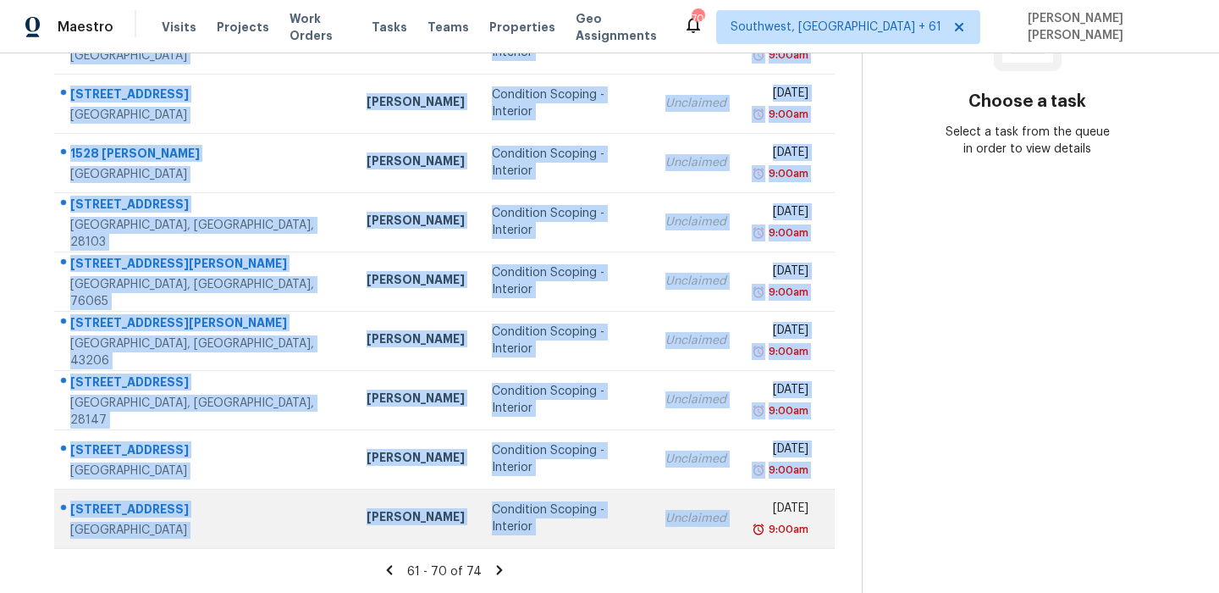
drag, startPoint x: 69, startPoint y: 216, endPoint x: 747, endPoint y: 496, distance: 733.8
click at [747, 496] on tbody "7125 Colleton Pl Charlotte, NC, 28270 Ryan Craven Condition Scoping - Interior …" at bounding box center [444, 251] width 781 height 593
copy tbody "7125 Colleton Pl Charlotte, NC, 28270 Ryan Craven Condition Scoping - Interior …"
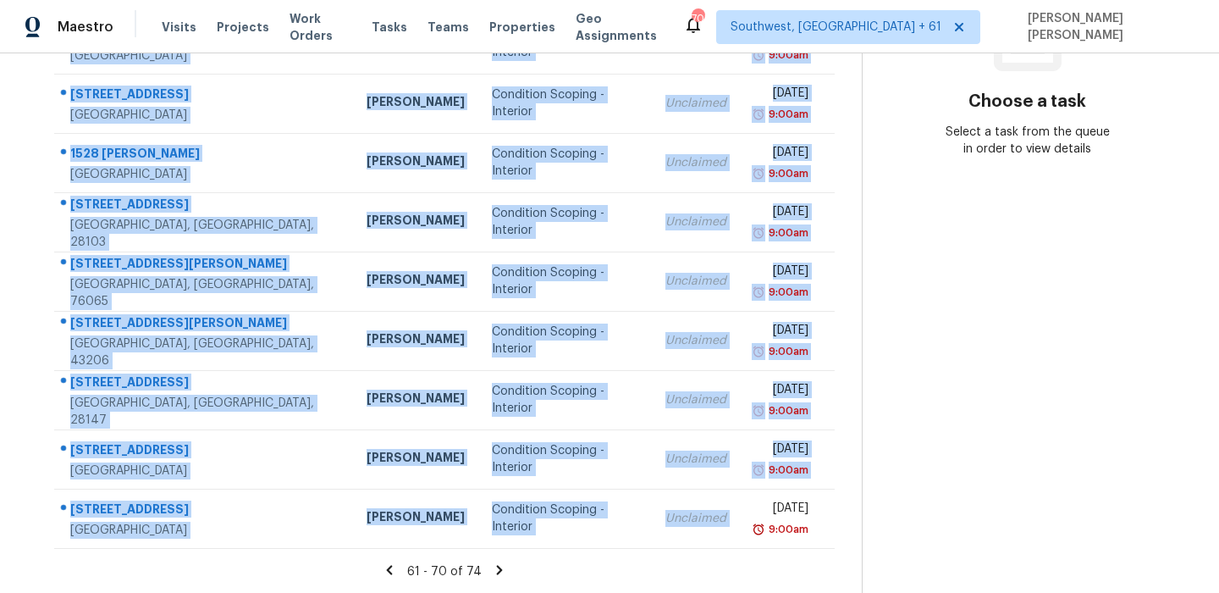
click at [503, 574] on icon at bounding box center [499, 569] width 15 height 15
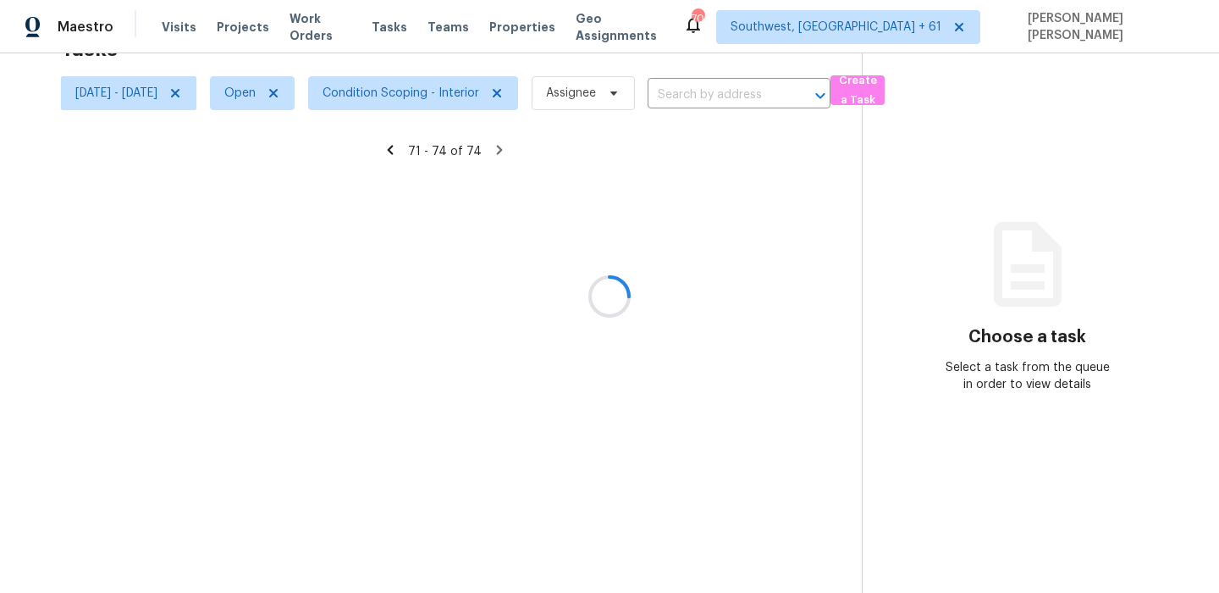
scroll to position [53, 0]
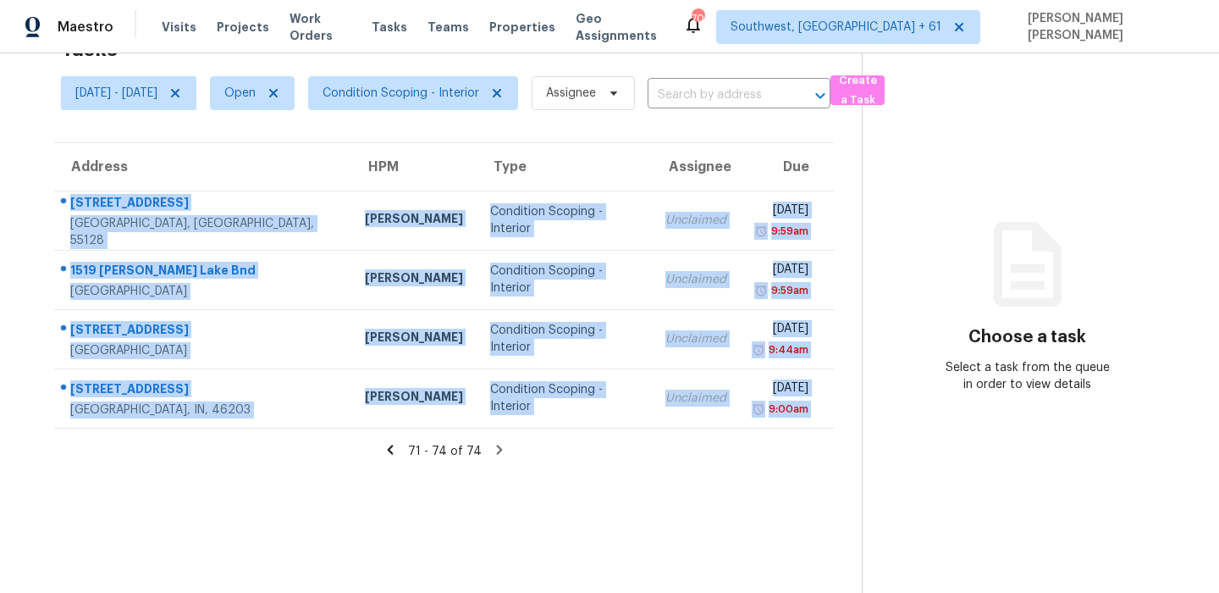
drag, startPoint x: 63, startPoint y: 202, endPoint x: 738, endPoint y: 428, distance: 711.6
click at [738, 428] on section "Tasks 74 Results Tue, Sep 30 - Tue, Sep 30 Open Condition Scoping - Interior As…" at bounding box center [444, 310] width 835 height 566
copy tbody "6648 4th St N Oakdale, MN, 55128 Jeffrey Lenz Condition Scoping - Interior Uncl…"
